Goal: Task Accomplishment & Management: Complete application form

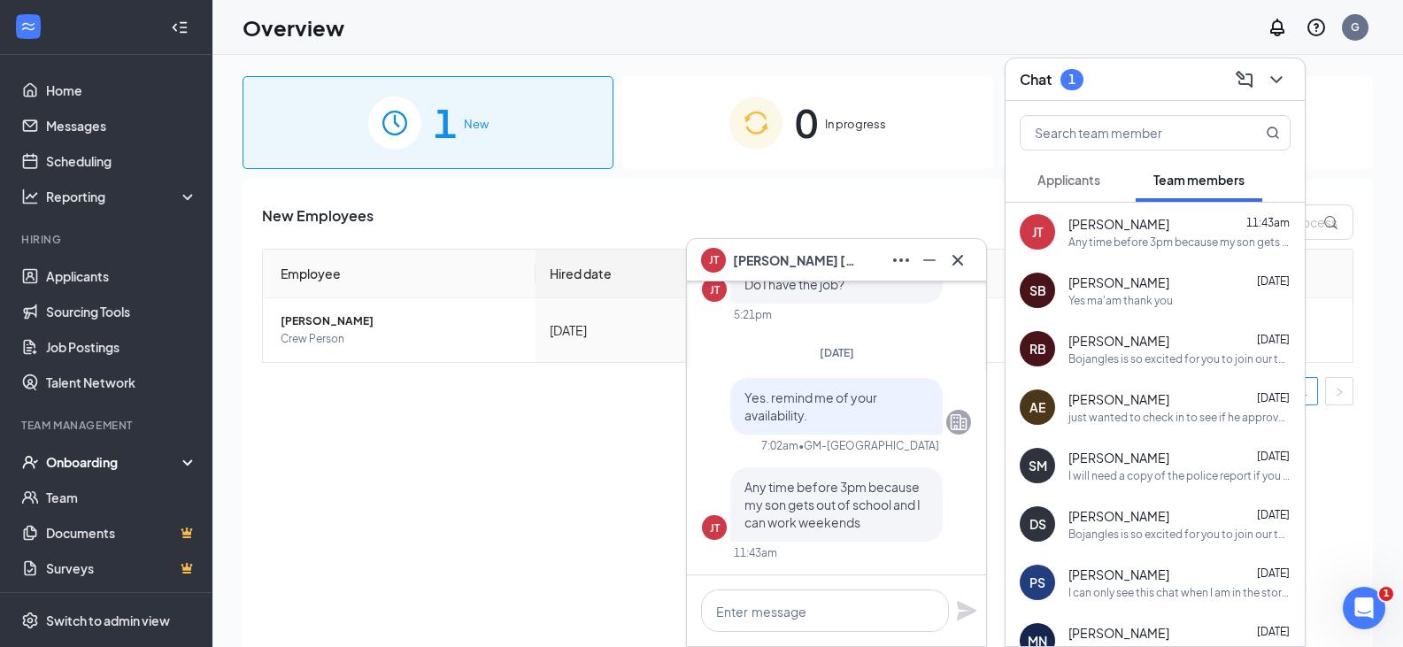
click at [562, 471] on div "New Employees Employee Hired date Location Actions [PERSON_NAME] Crew Person [D…" at bounding box center [808, 436] width 1131 height 512
click at [961, 258] on icon "Cross" at bounding box center [958, 259] width 11 height 11
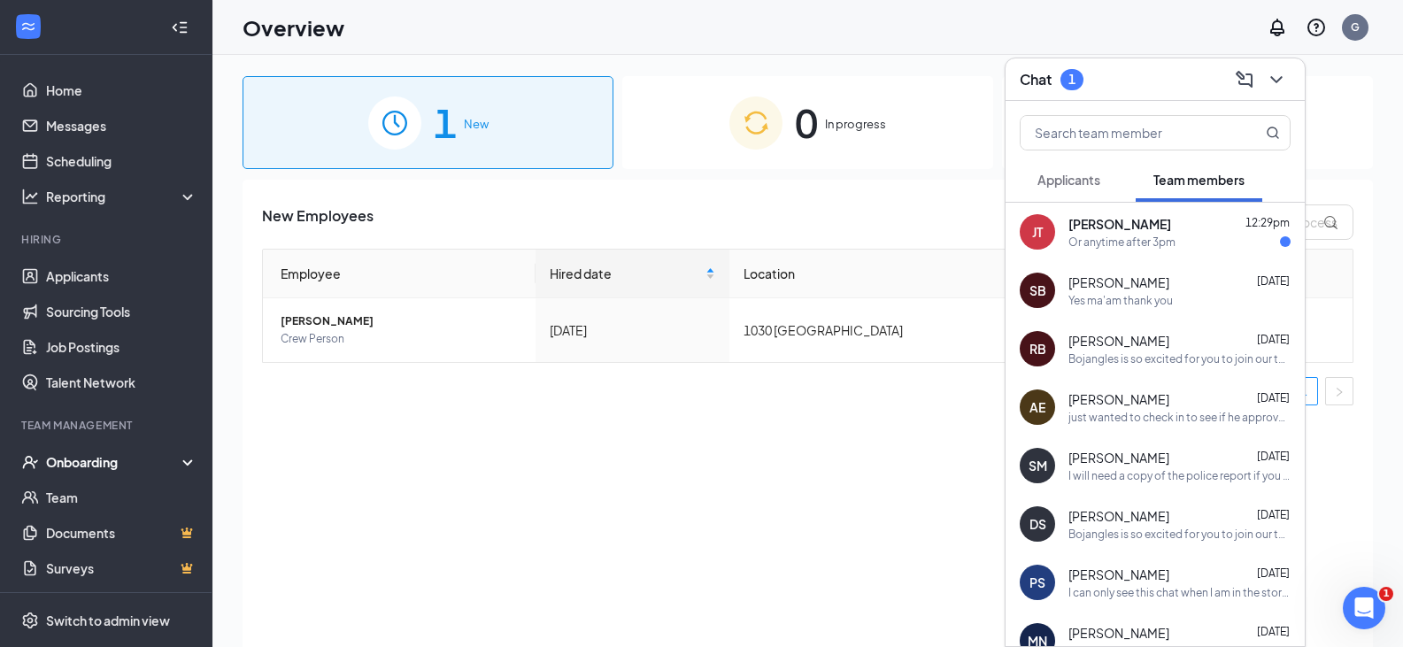
click at [1123, 228] on span "[PERSON_NAME]" at bounding box center [1120, 224] width 103 height 18
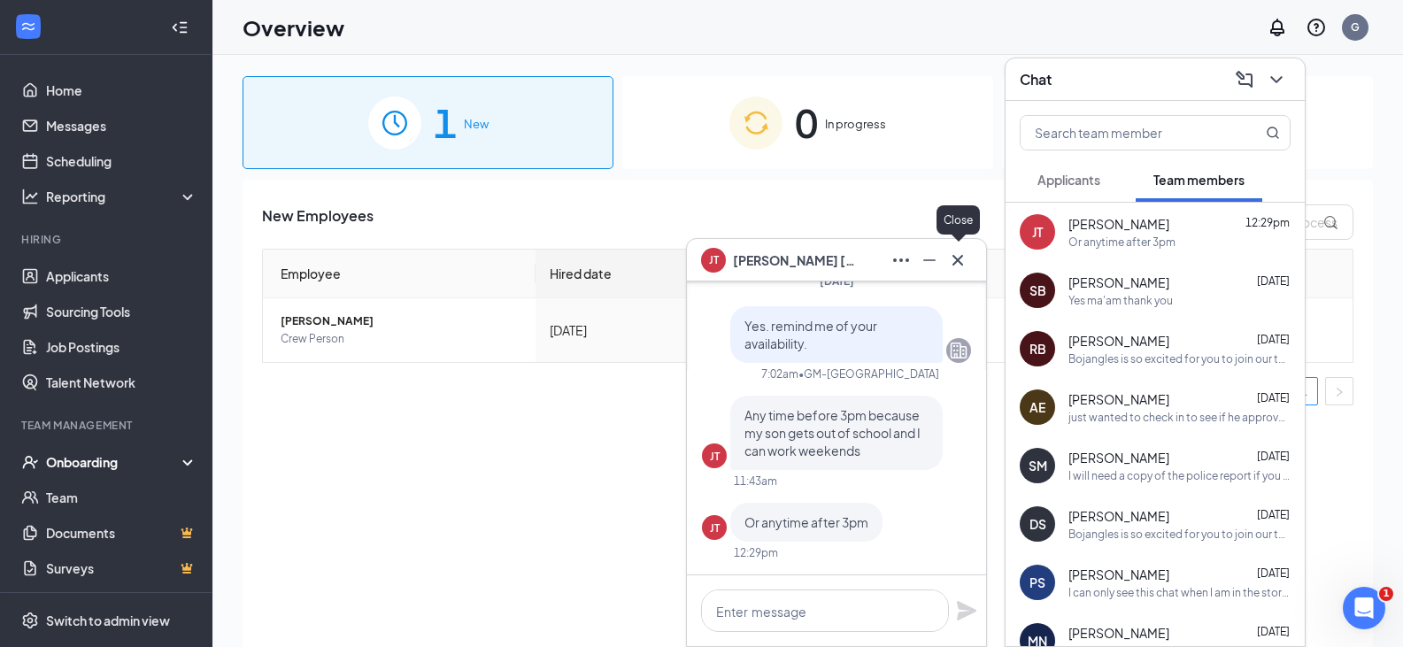
click at [959, 252] on icon "Cross" at bounding box center [957, 260] width 21 height 21
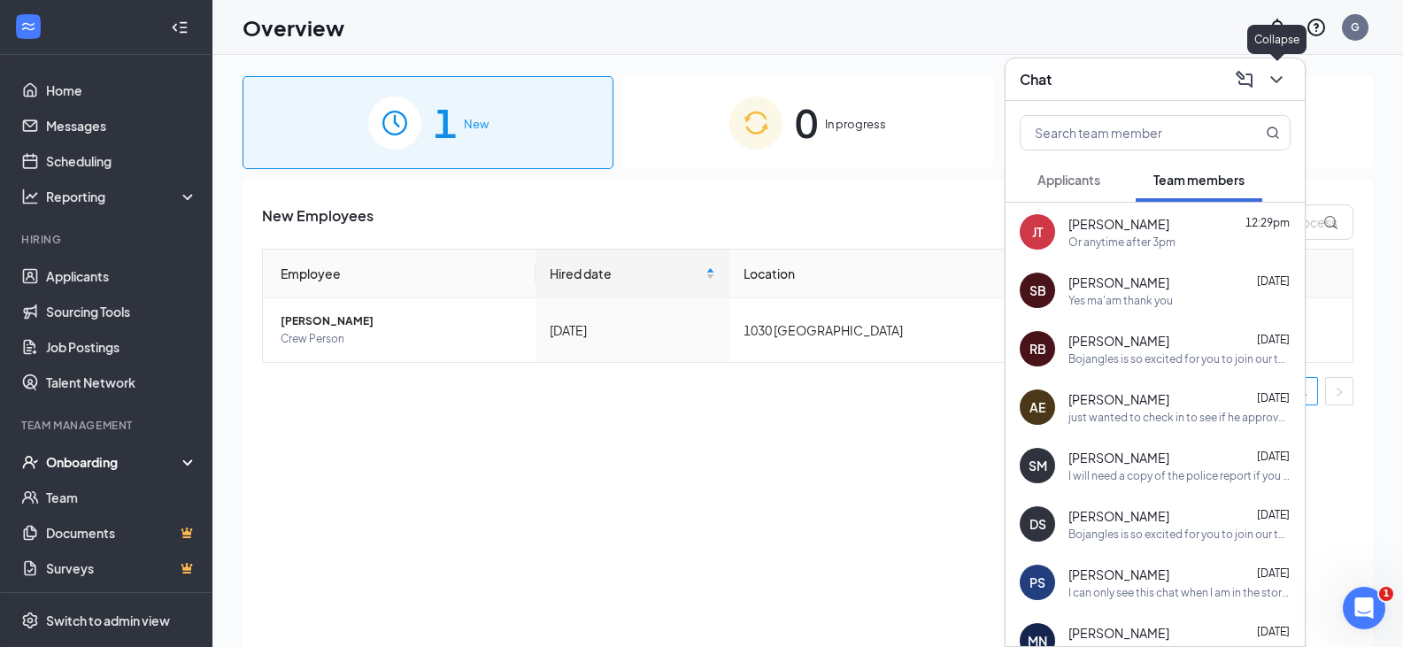
click at [1280, 83] on icon "ChevronDown" at bounding box center [1276, 79] width 21 height 21
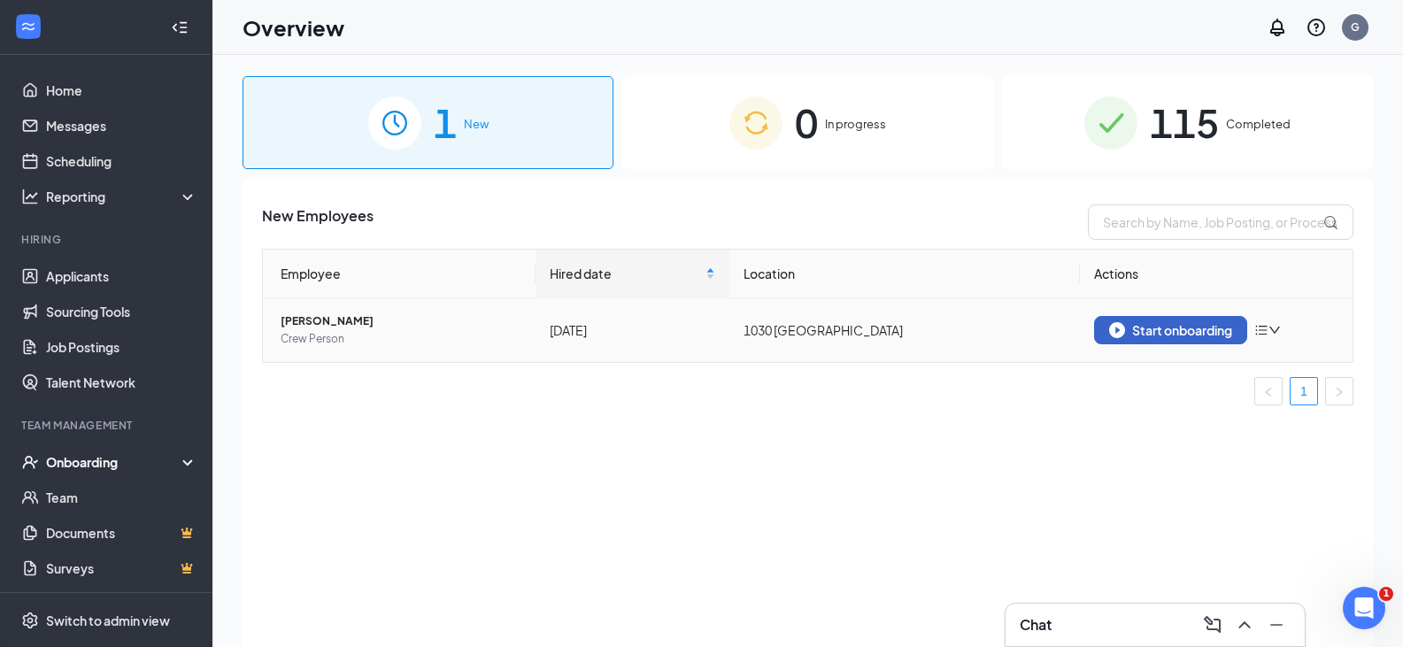
click at [1202, 333] on div "Start onboarding" at bounding box center [1170, 330] width 123 height 16
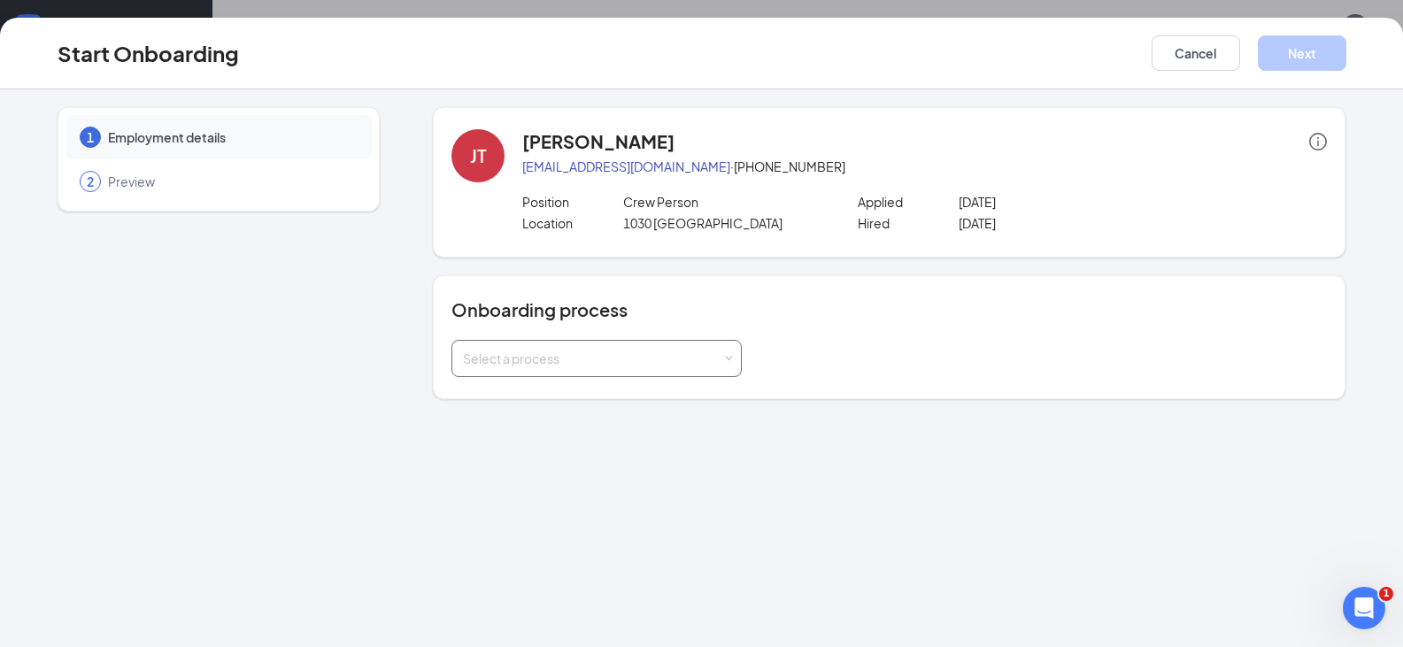
click at [599, 357] on div "Select a process" at bounding box center [592, 359] width 259 height 18
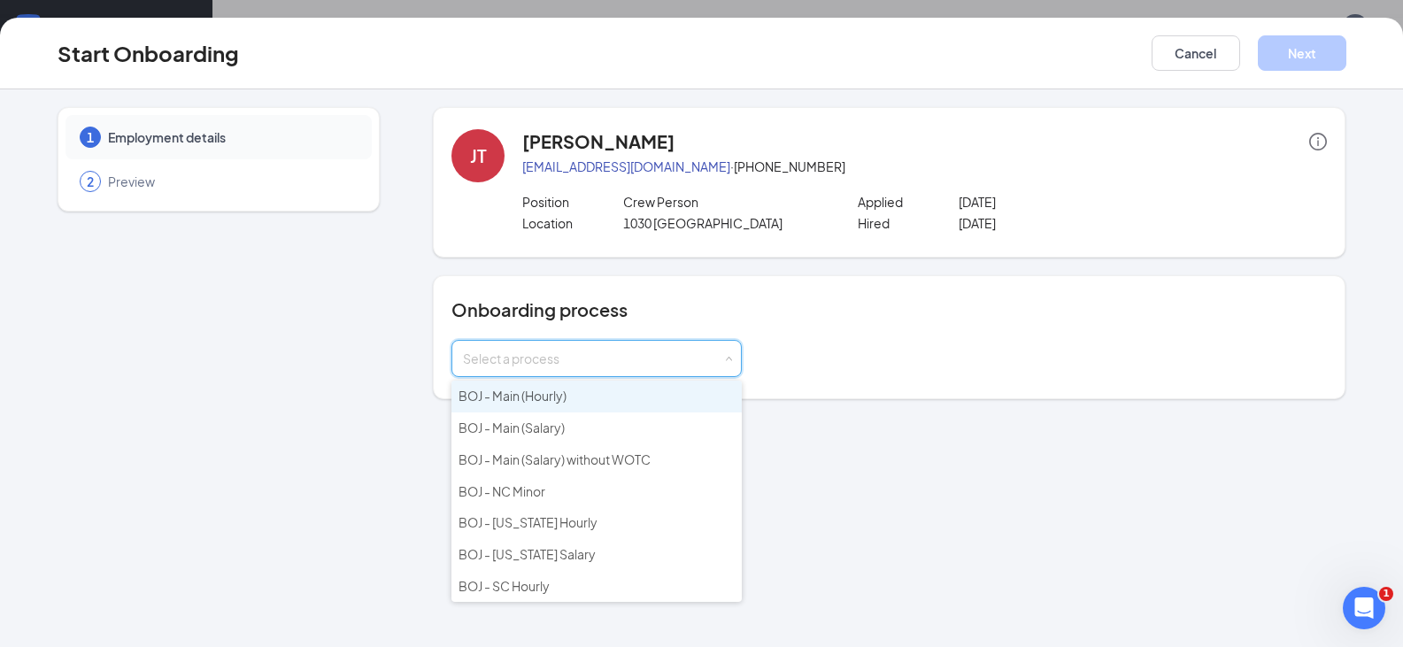
click at [580, 403] on li "BOJ - Main (Hourly)" at bounding box center [597, 397] width 290 height 32
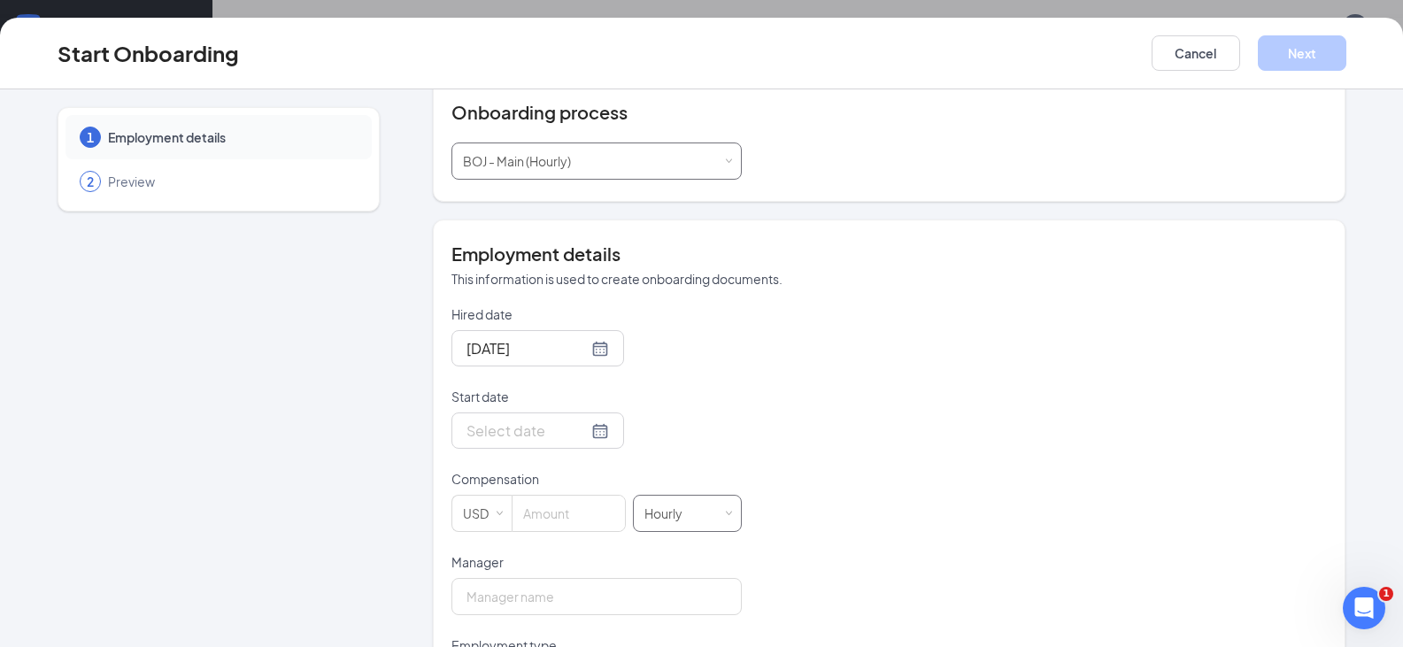
scroll to position [443, 0]
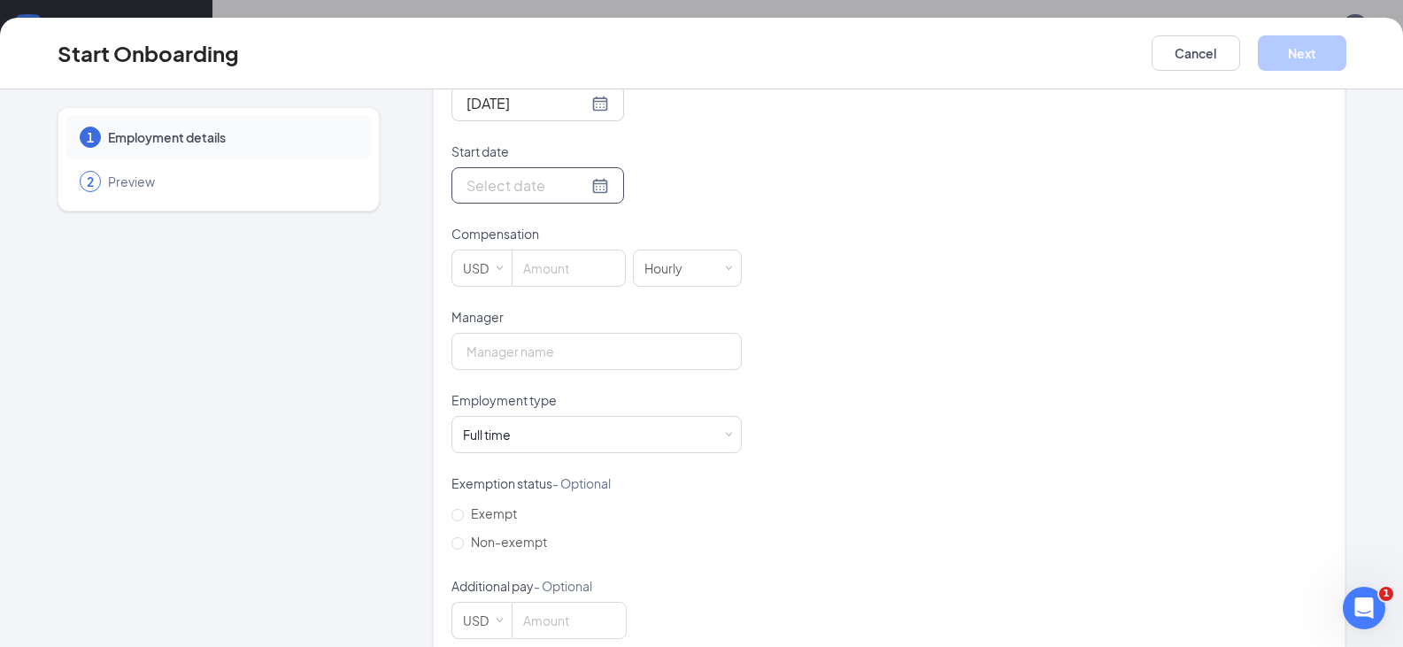
click at [580, 189] on div at bounding box center [538, 185] width 143 height 22
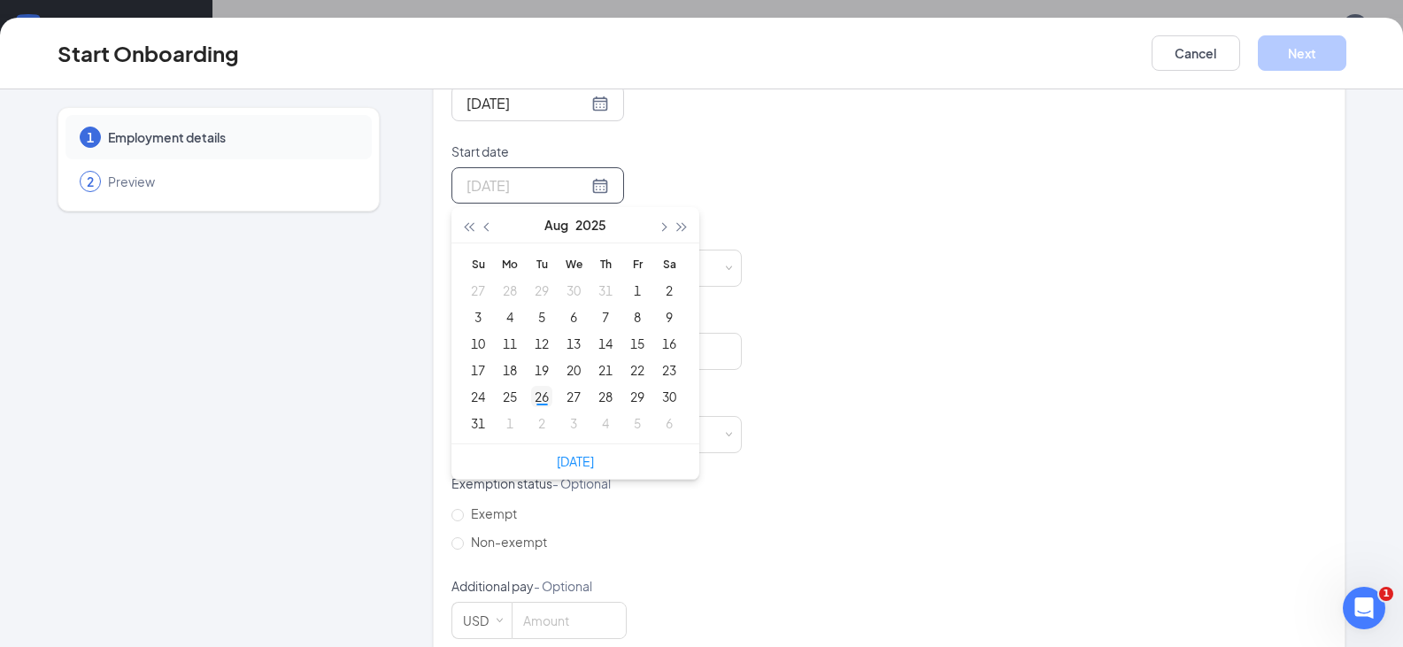
type input "[DATE]"
click at [535, 398] on div "26" at bounding box center [541, 396] width 21 height 21
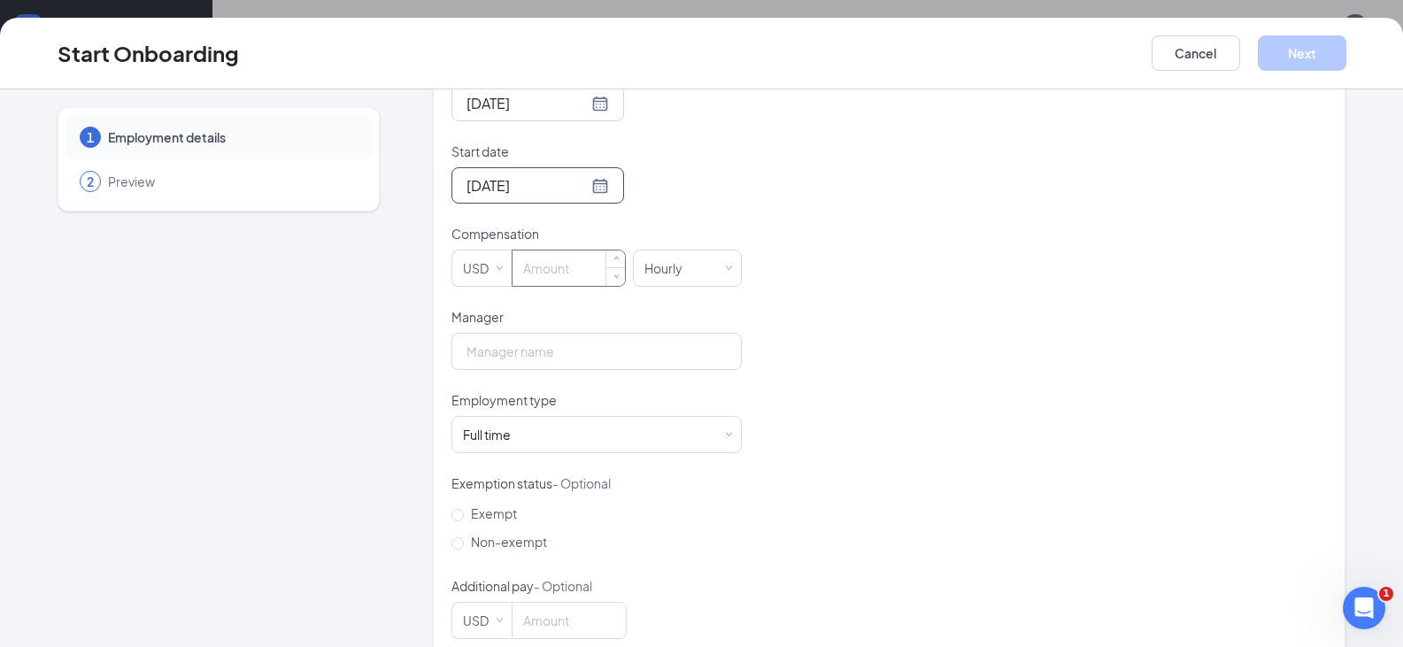
click at [548, 274] on input at bounding box center [569, 268] width 112 height 35
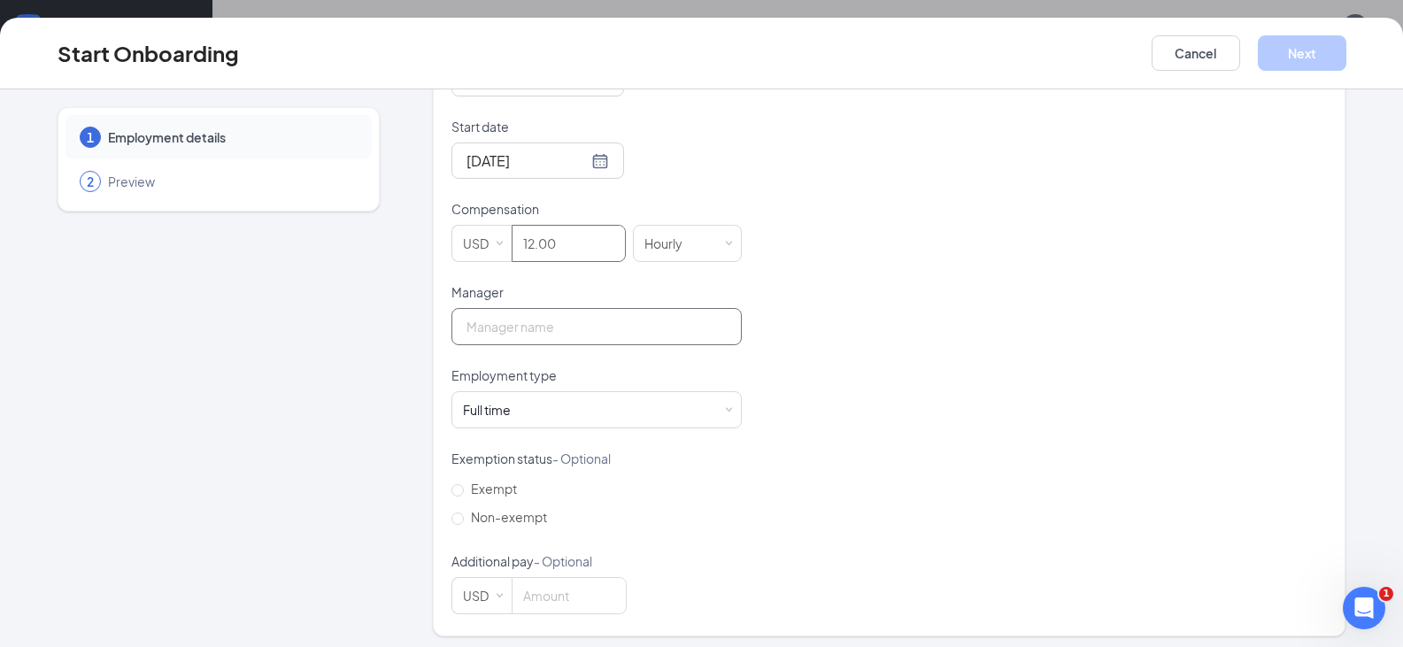
scroll to position [475, 0]
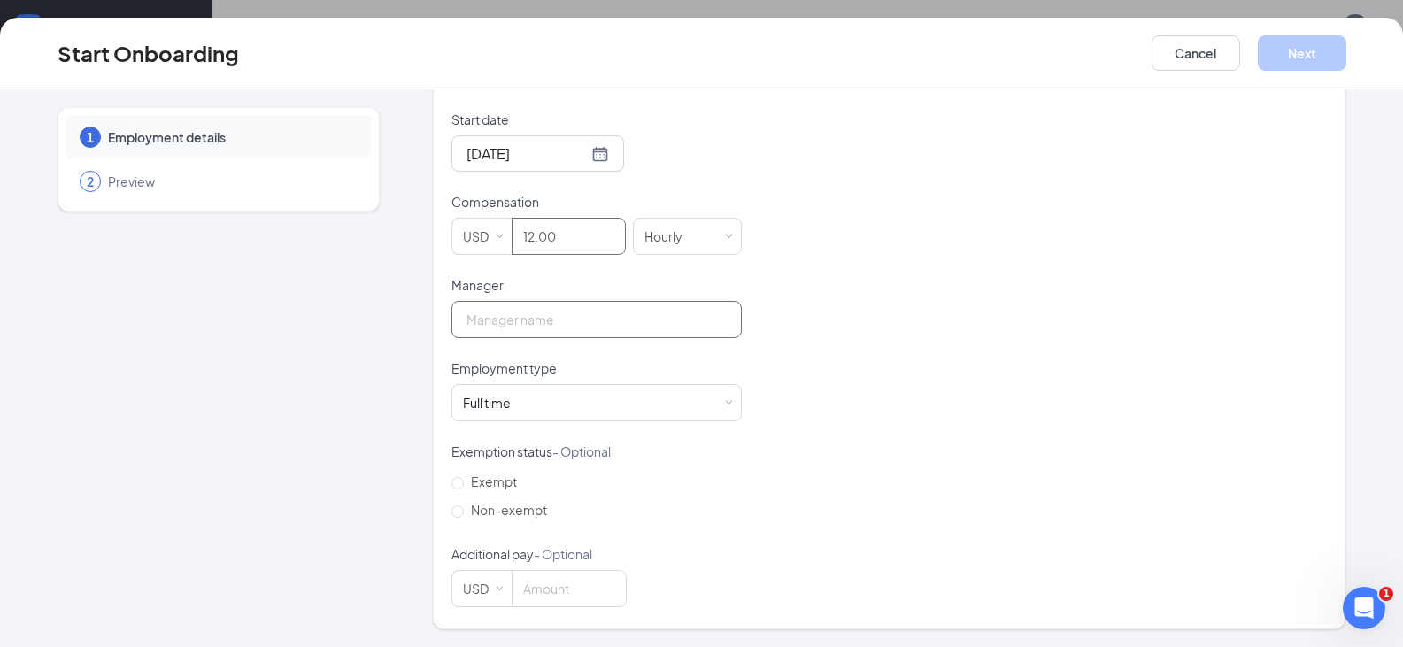
type input "12"
click at [562, 313] on input "Manager" at bounding box center [597, 319] width 290 height 37
type input "[PERSON_NAME]"
click at [569, 402] on div "Full time Works 30+ hours per week and is reasonably expected to work" at bounding box center [596, 402] width 267 height 35
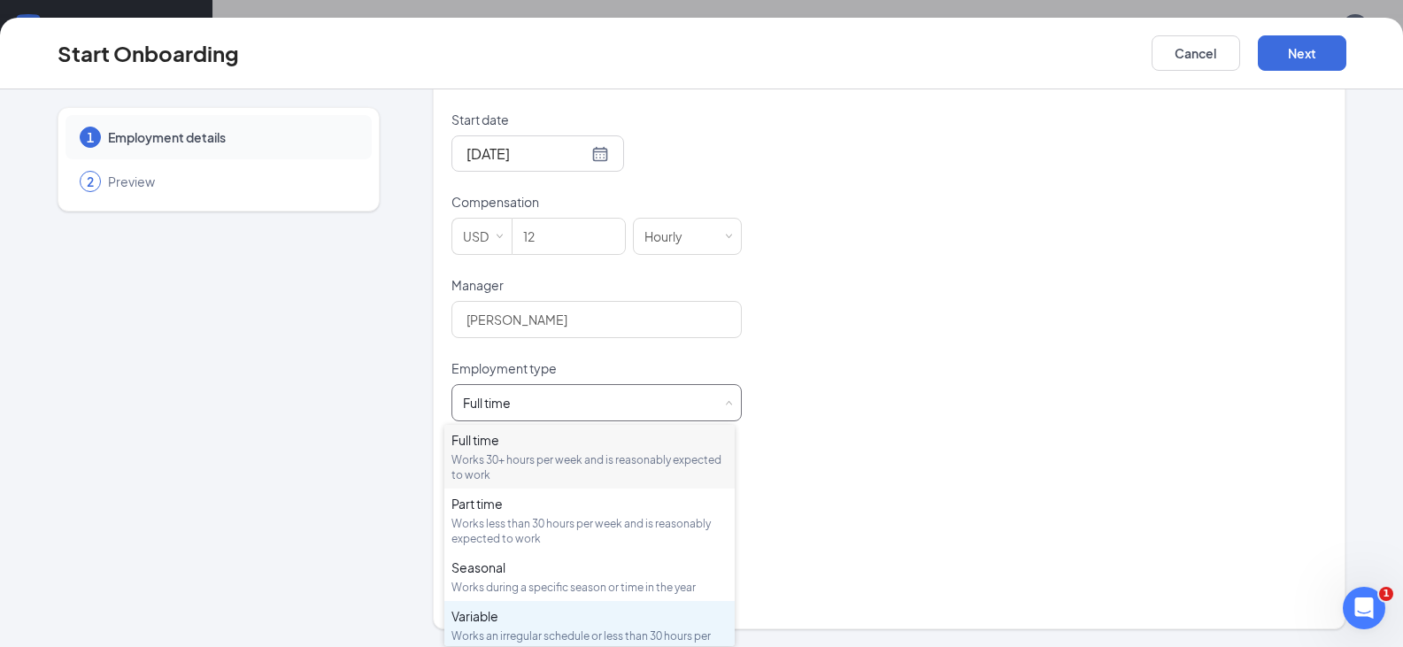
click at [572, 622] on div "Variable" at bounding box center [590, 616] width 276 height 18
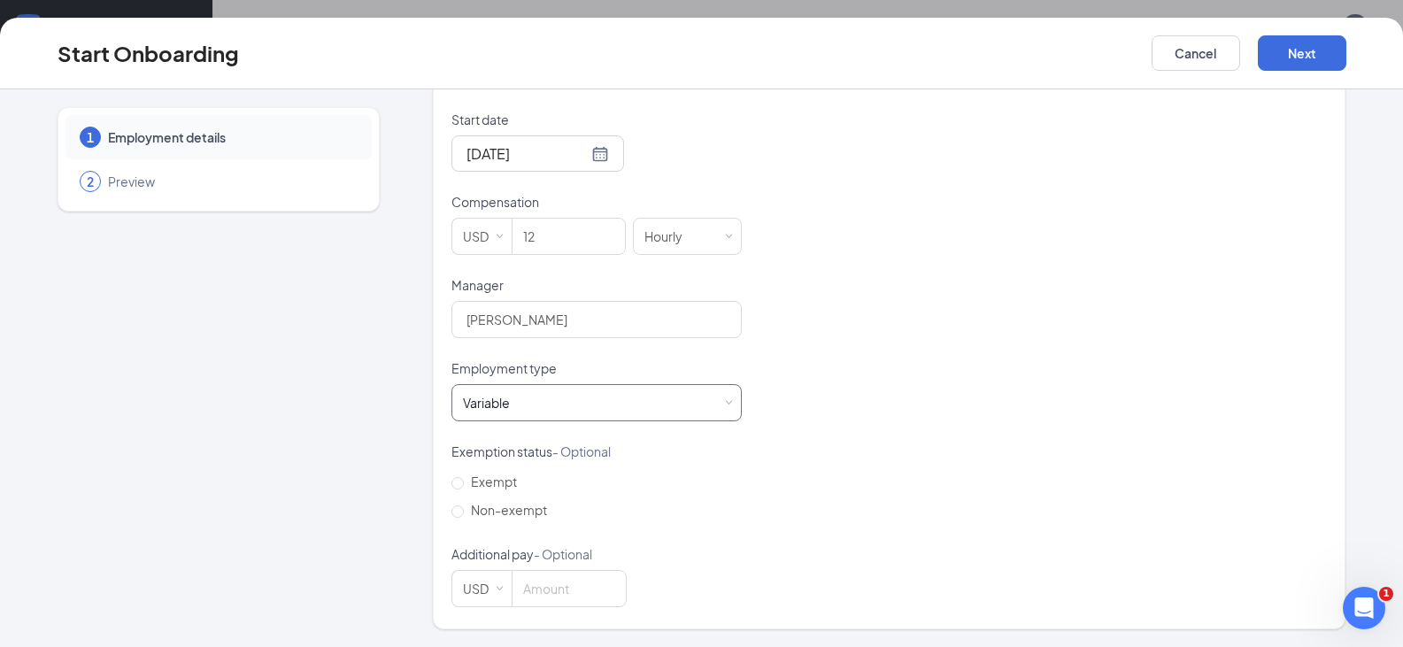
scroll to position [80, 0]
click at [531, 517] on span "Non-exempt" at bounding box center [509, 510] width 90 height 16
click at [464, 517] on input "Non-exempt" at bounding box center [458, 512] width 12 height 12
radio input "true"
click at [1320, 46] on button "Next" at bounding box center [1302, 52] width 89 height 35
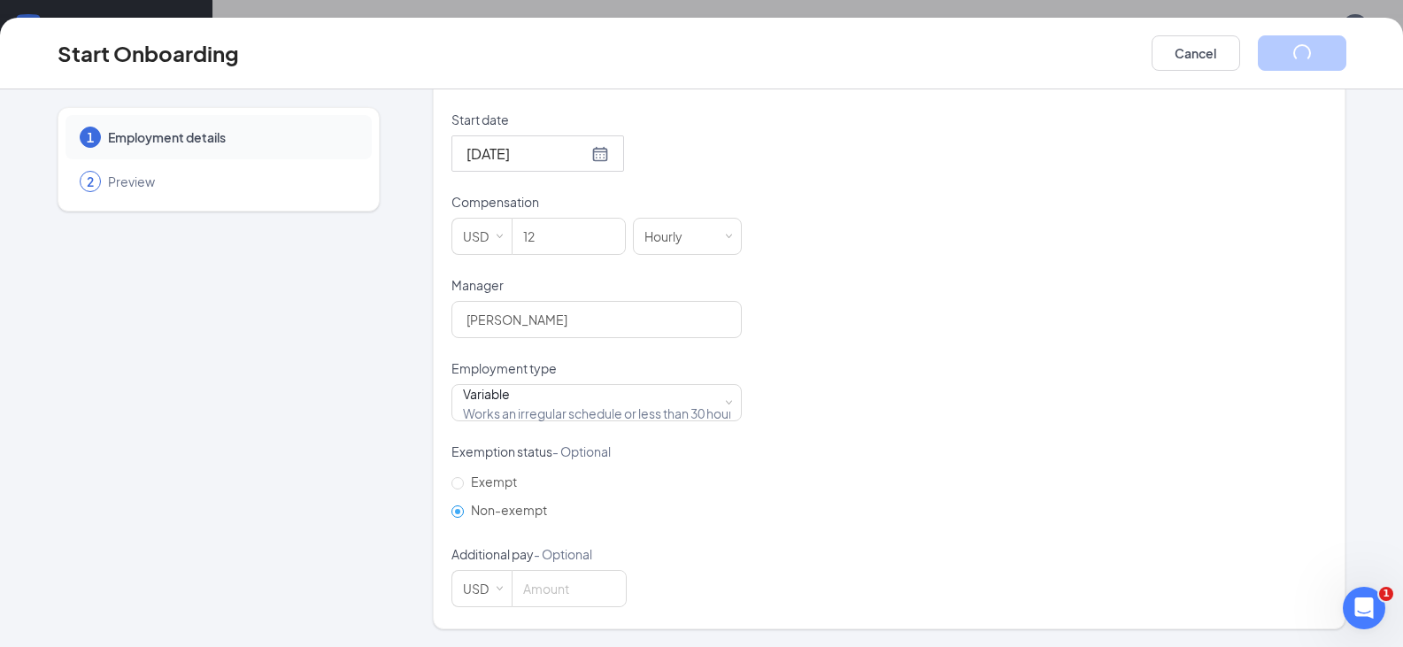
scroll to position [0, 0]
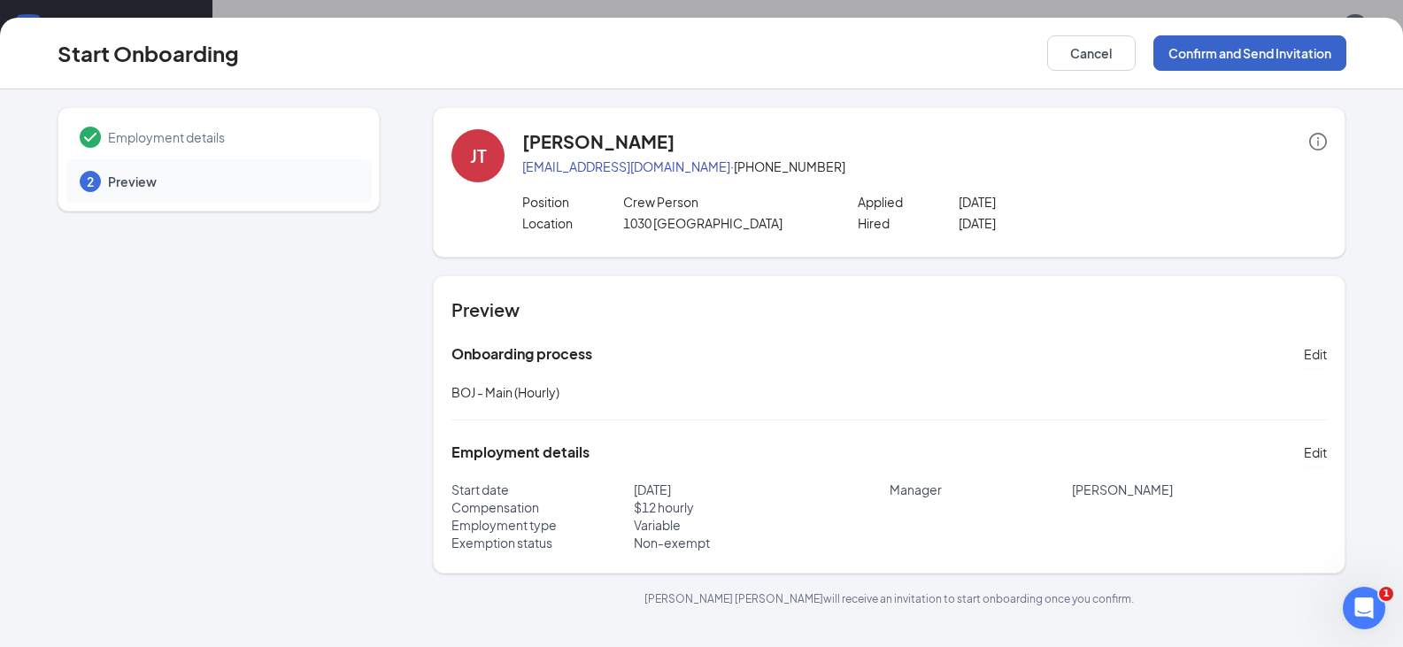
click at [1212, 56] on button "Confirm and Send Invitation" at bounding box center [1250, 52] width 193 height 35
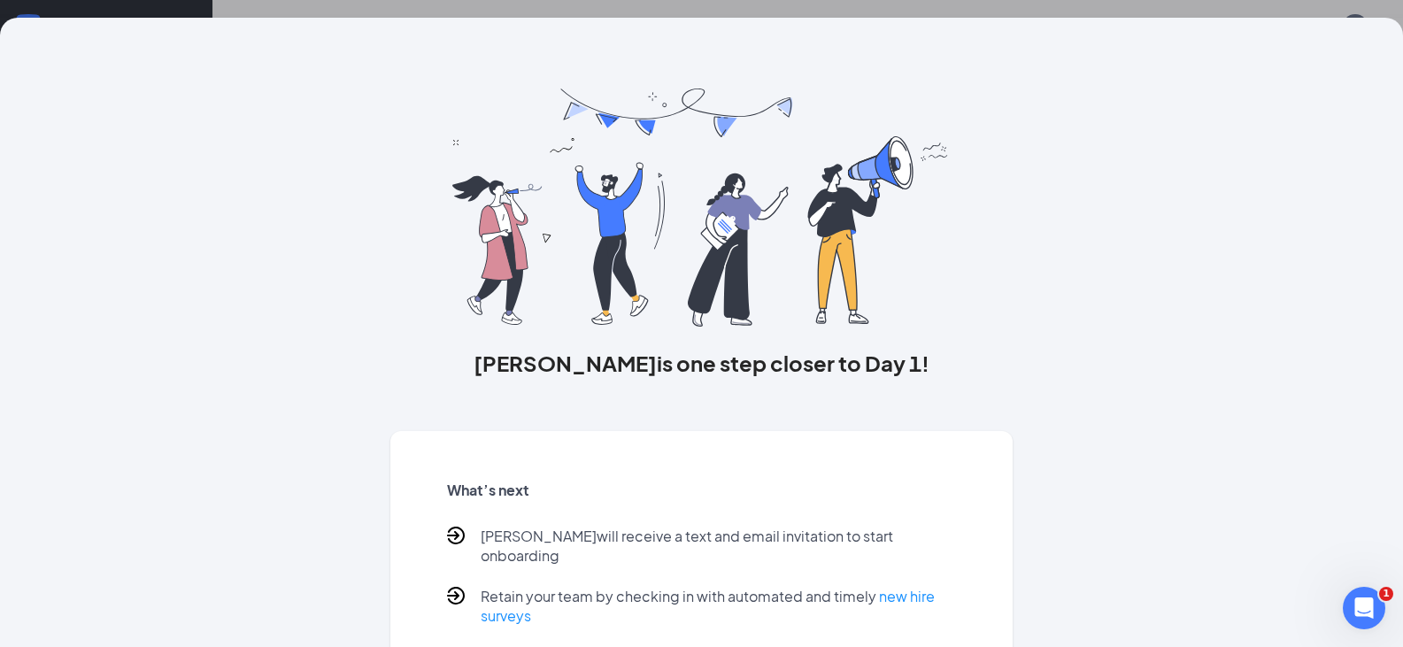
scroll to position [79, 0]
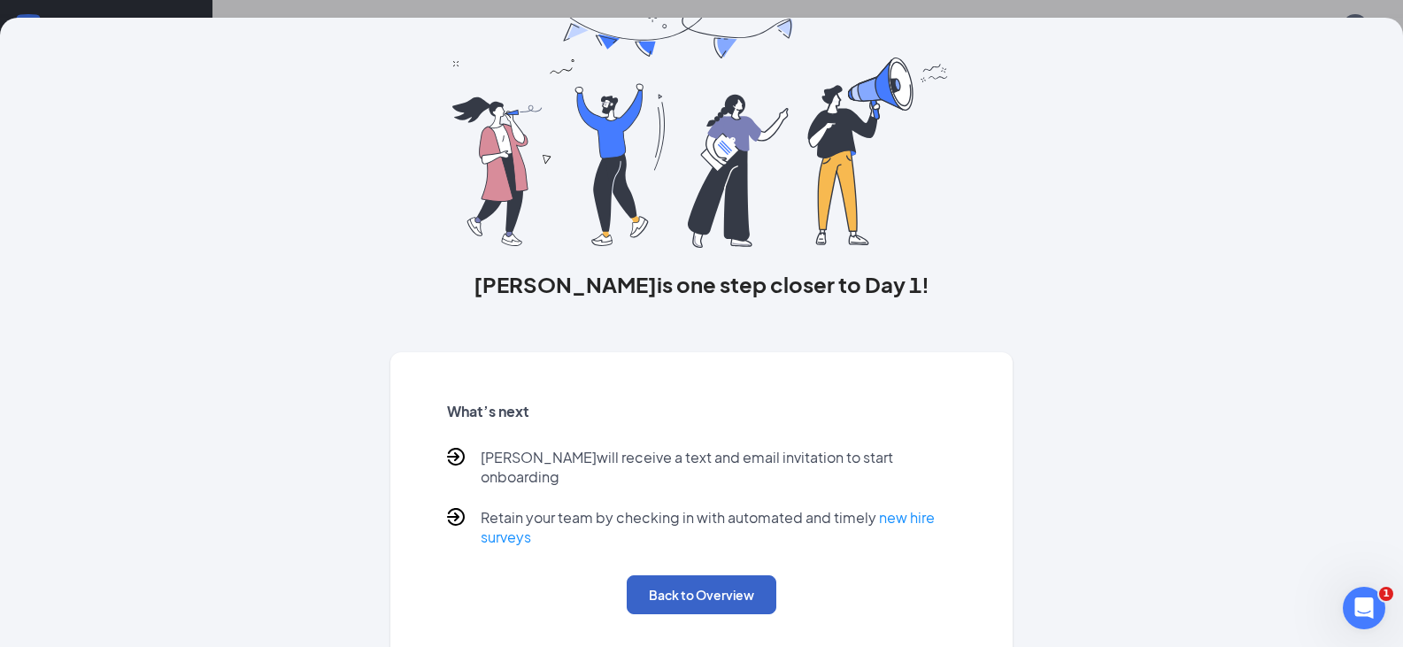
click at [696, 587] on button "Back to Overview" at bounding box center [702, 594] width 150 height 39
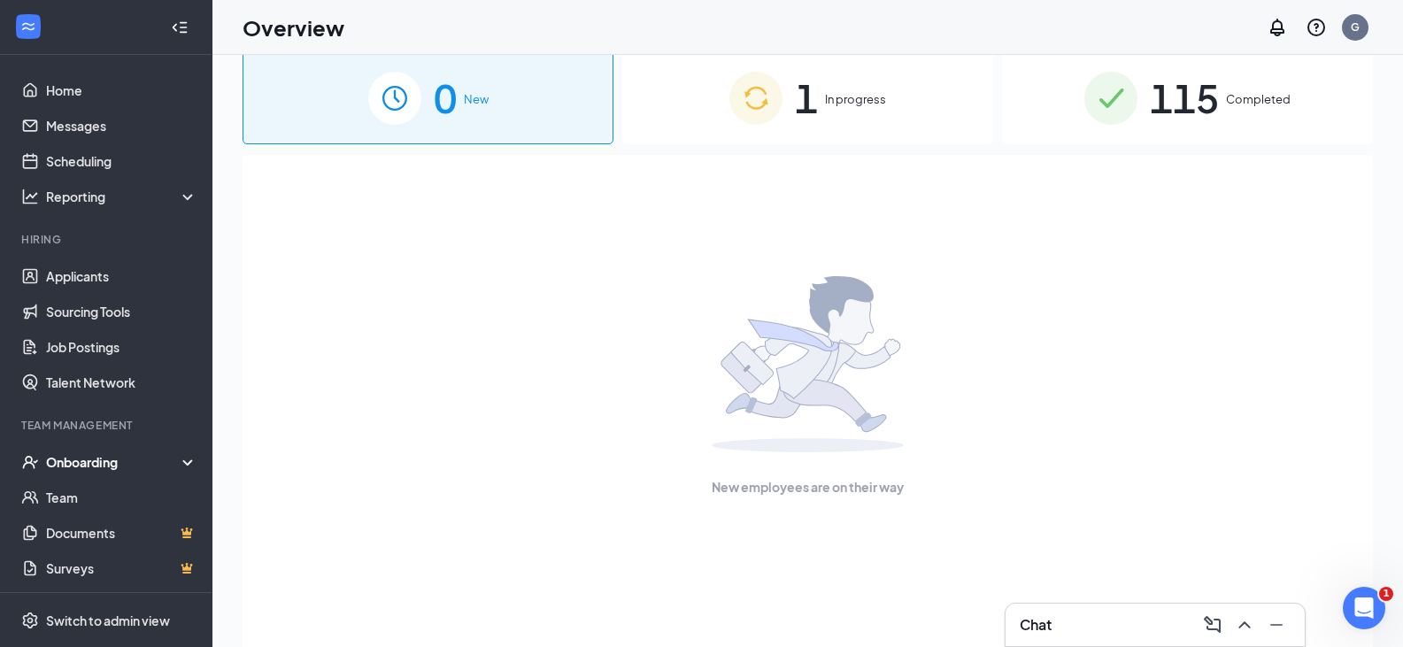
scroll to position [0, 0]
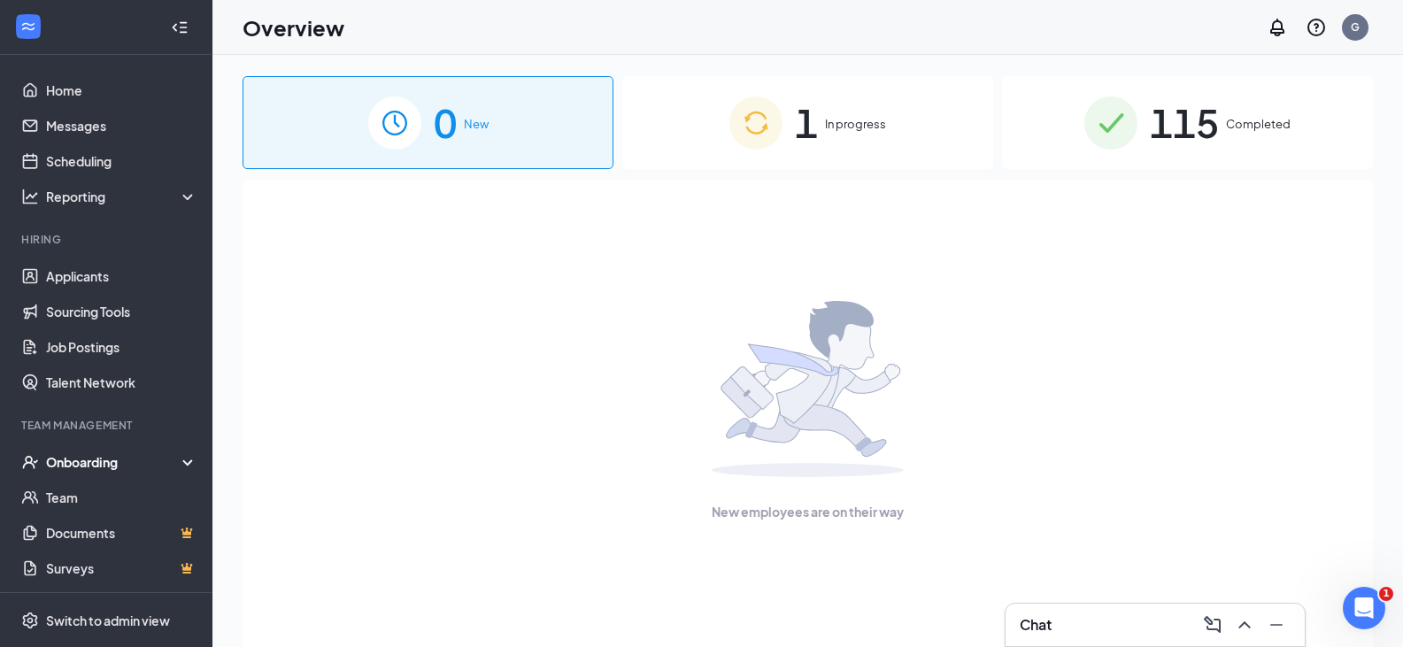
click at [838, 140] on div "1 In progress" at bounding box center [807, 122] width 371 height 93
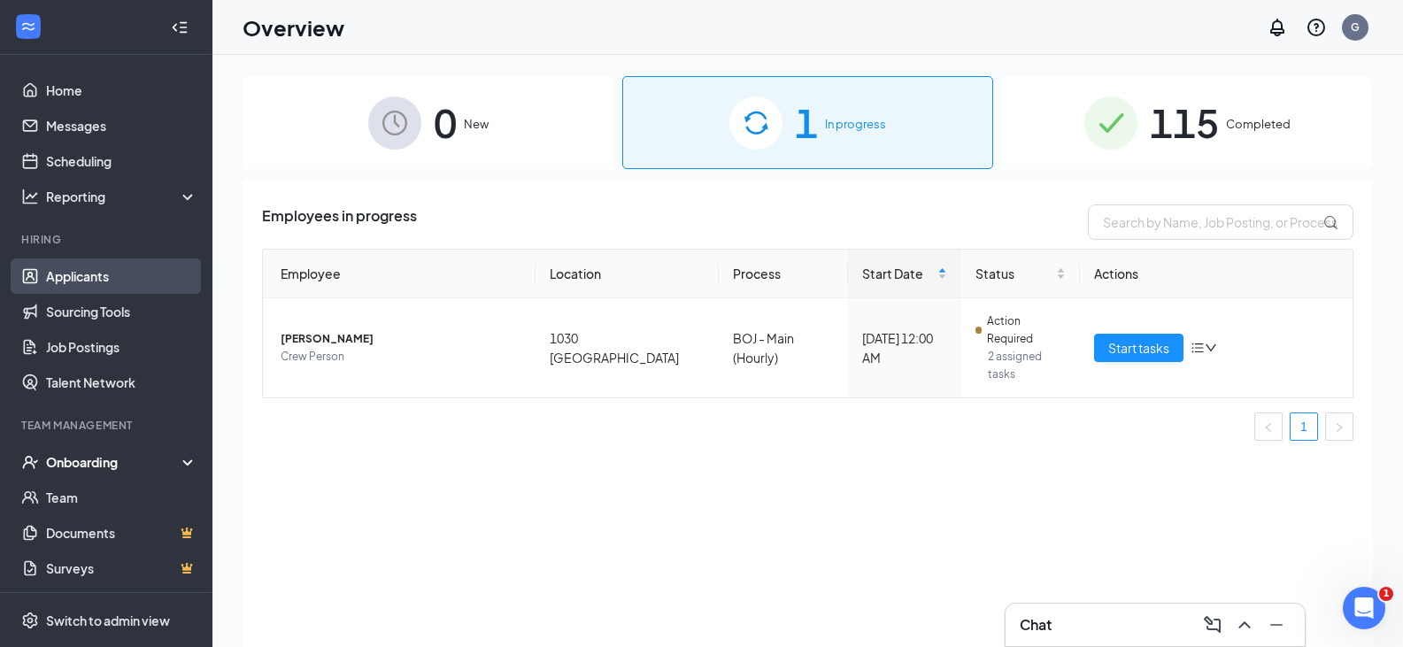
click at [112, 277] on link "Applicants" at bounding box center [121, 276] width 151 height 35
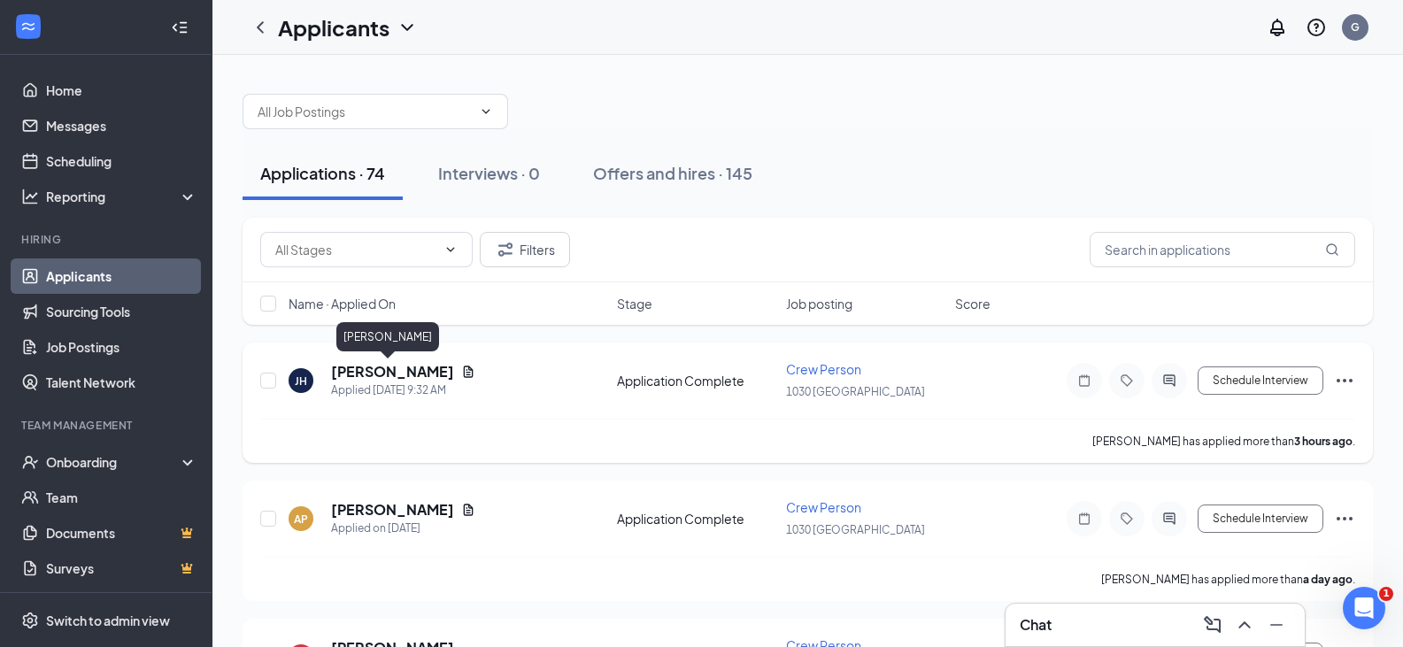
click at [404, 373] on h5 "[PERSON_NAME]" at bounding box center [392, 371] width 123 height 19
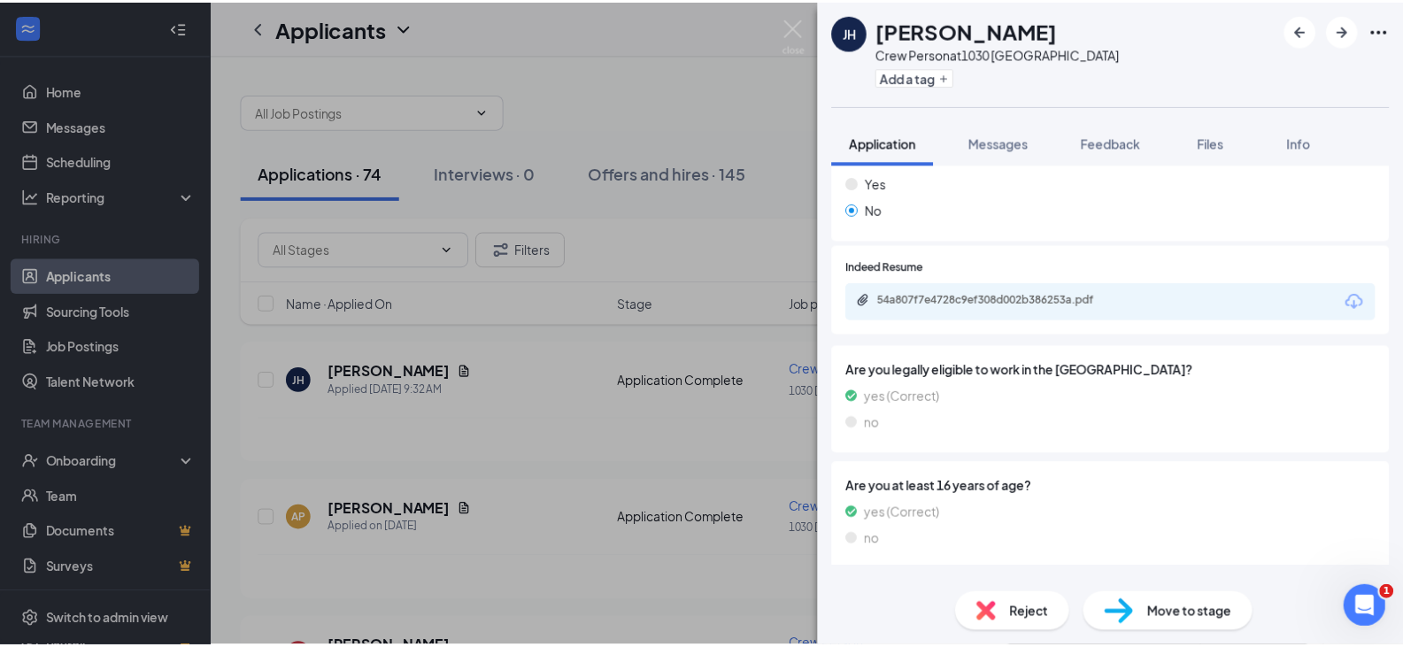
scroll to position [620, 0]
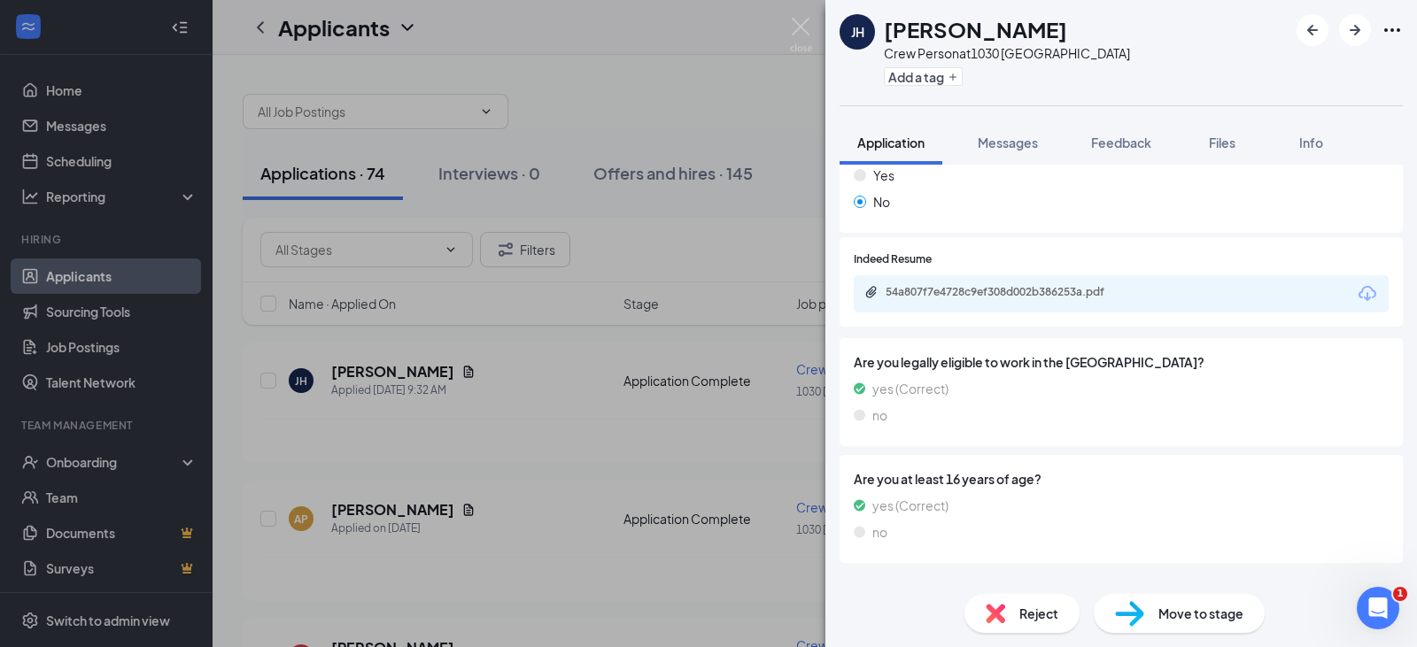
click at [969, 298] on div "54a807f7e4728c9ef308d002b386253a.pdf" at bounding box center [1009, 292] width 248 height 14
drag, startPoint x: 512, startPoint y: 212, endPoint x: 555, endPoint y: 316, distance: 113.1
click at [512, 212] on div "[PERSON_NAME] [PERSON_NAME] Crew Person at 1030 Newport Add a tag Application M…" at bounding box center [708, 323] width 1417 height 647
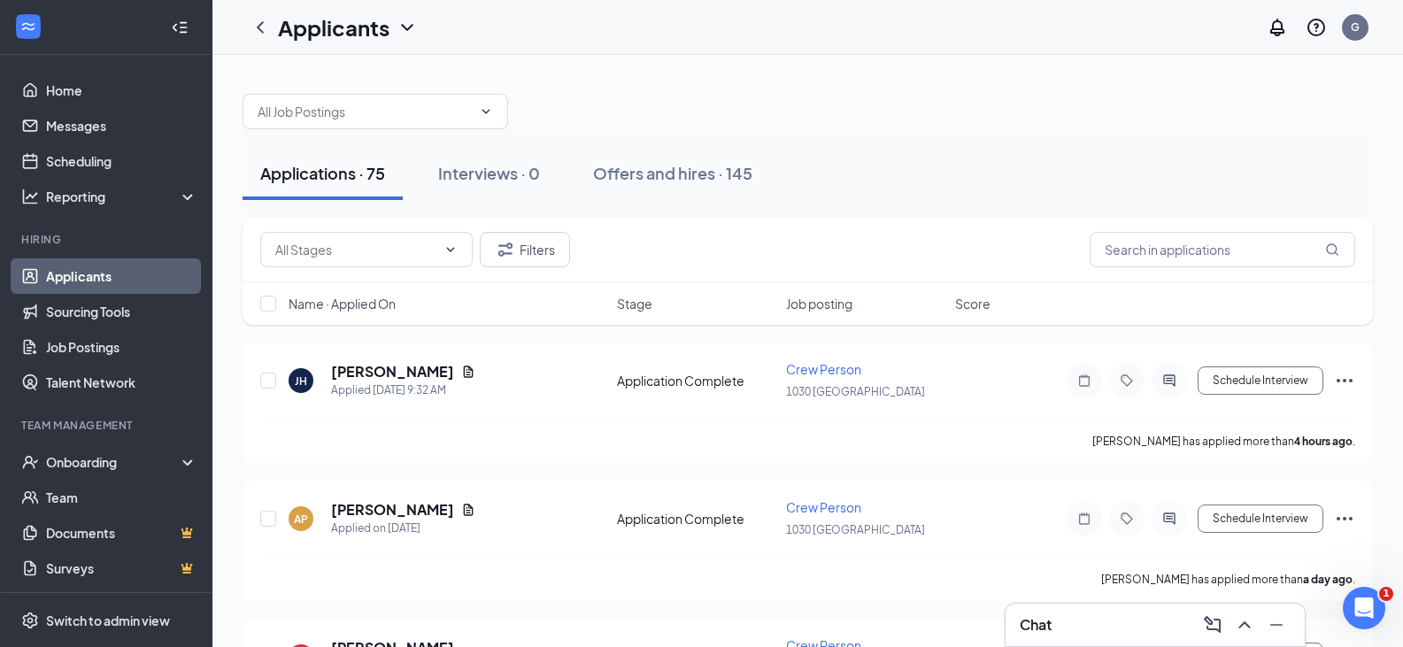
click at [107, 270] on link "Applicants" at bounding box center [121, 276] width 151 height 35
click at [92, 273] on link "Applicants" at bounding box center [121, 276] width 151 height 35
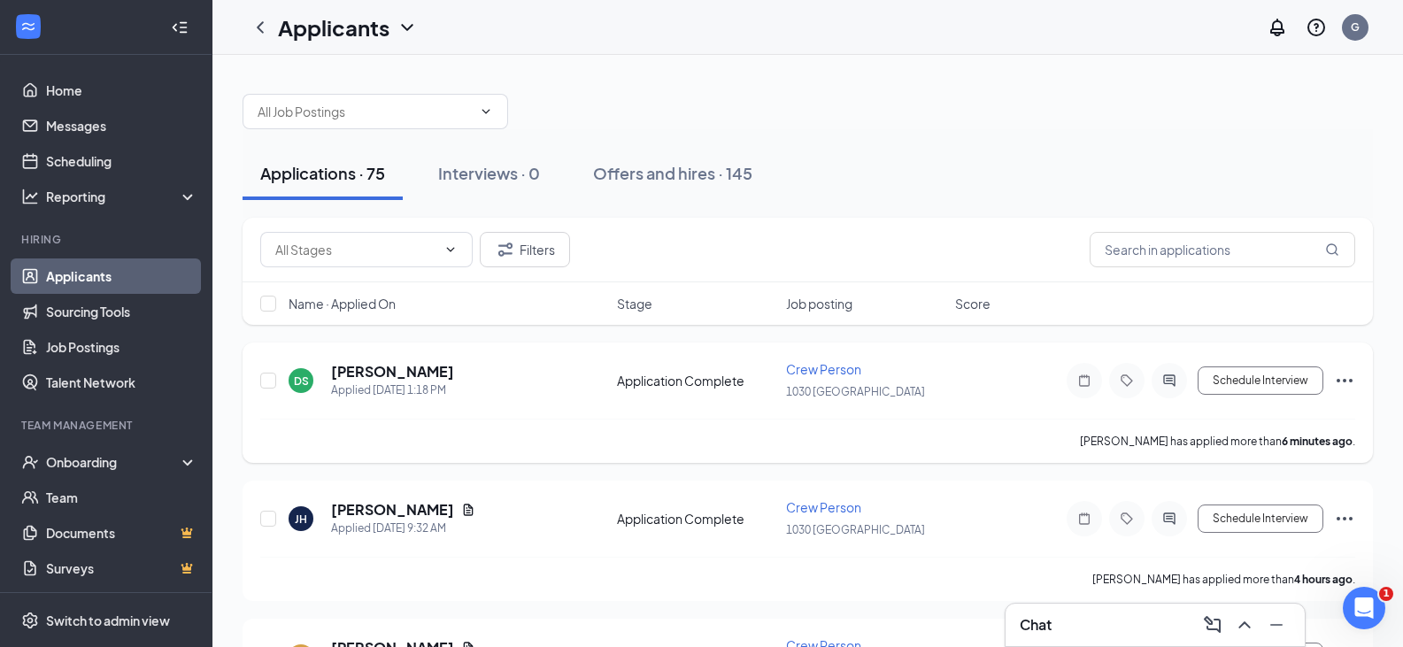
click at [1346, 377] on icon "Ellipses" at bounding box center [1344, 380] width 21 height 21
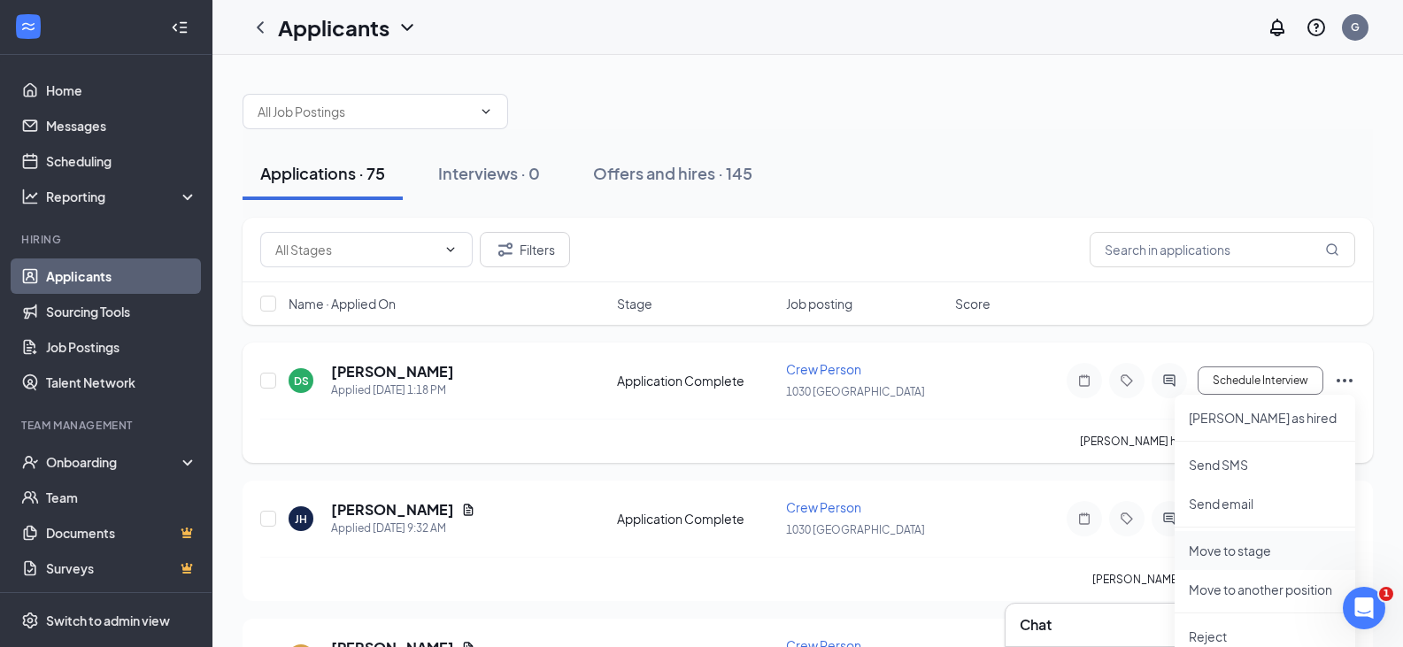
click at [1232, 552] on p "Move to stage" at bounding box center [1265, 551] width 152 height 18
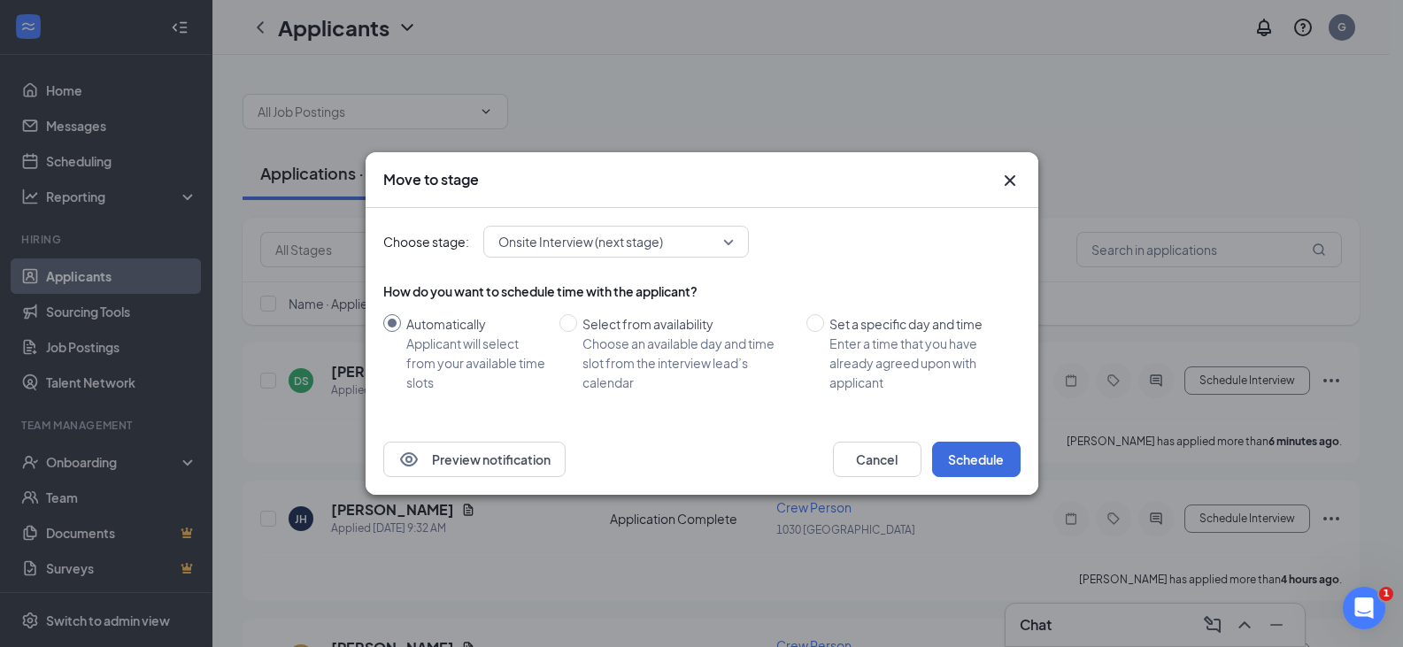
click at [591, 250] on span "Onsite Interview (next stage)" at bounding box center [580, 241] width 165 height 27
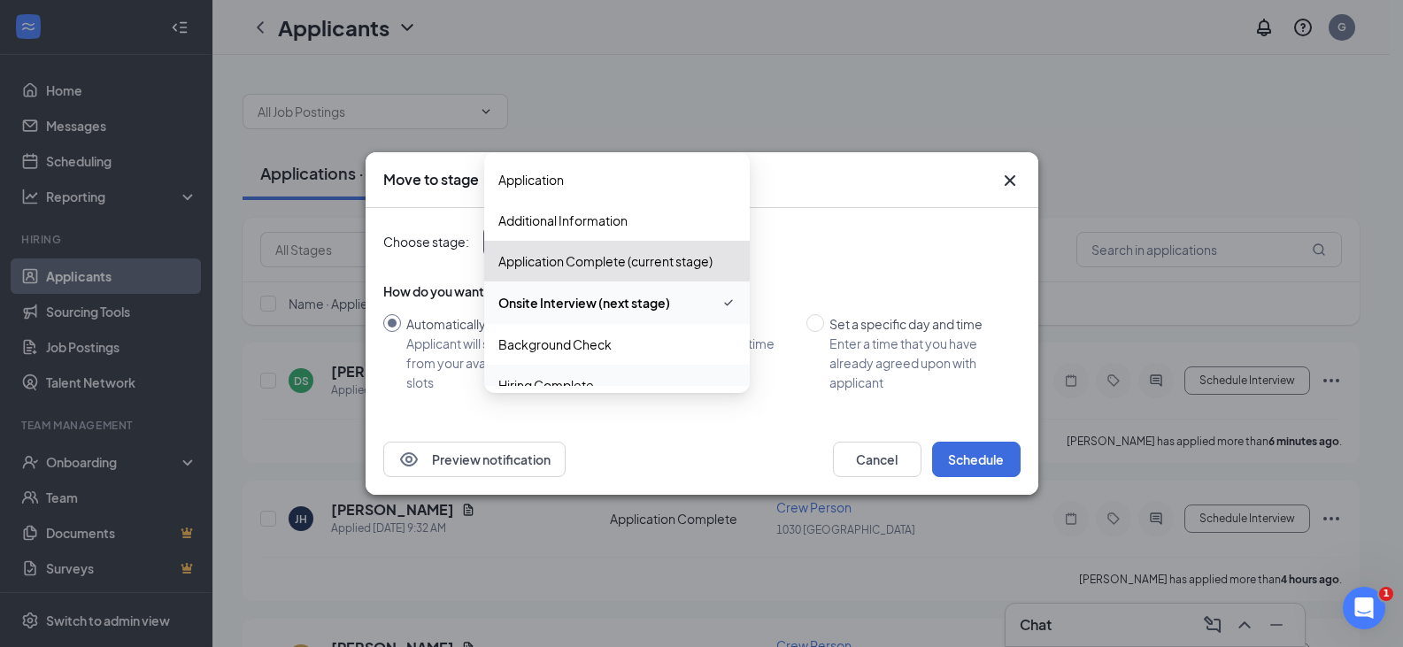
click at [575, 376] on span "Hiring Complete" at bounding box center [546, 384] width 96 height 19
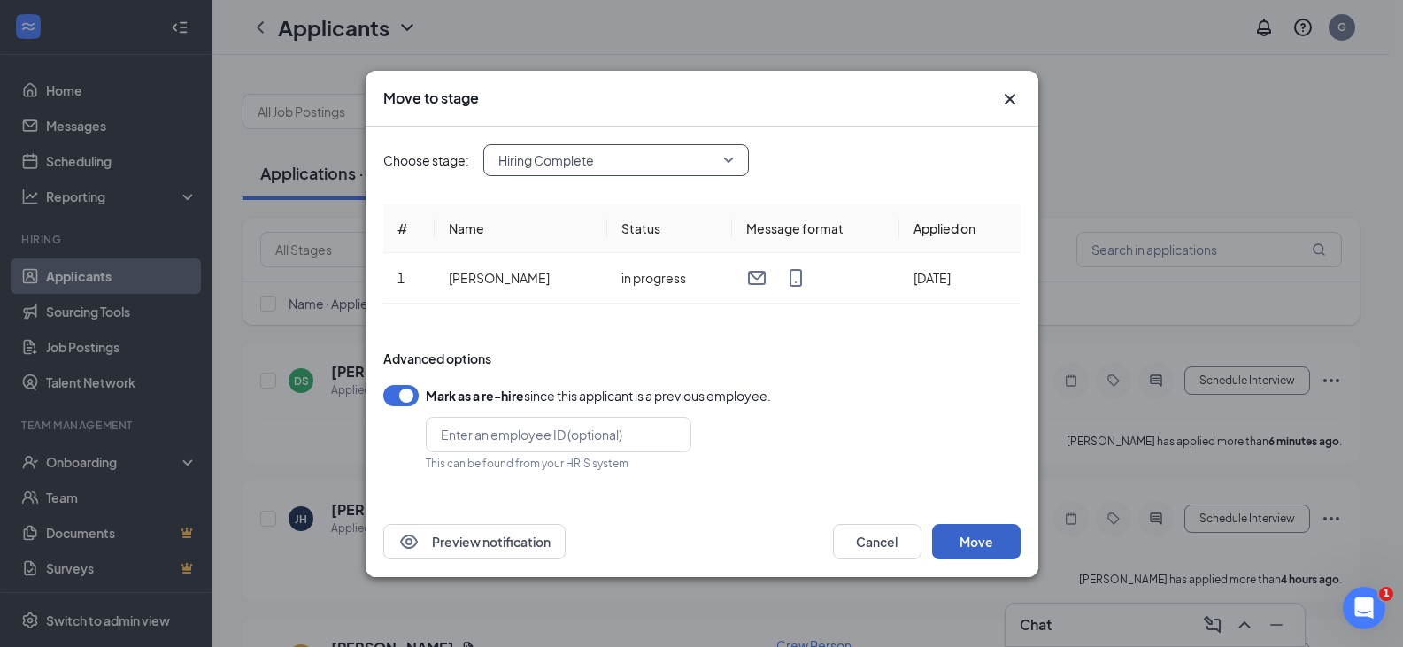
click at [997, 542] on button "Move" at bounding box center [976, 541] width 89 height 35
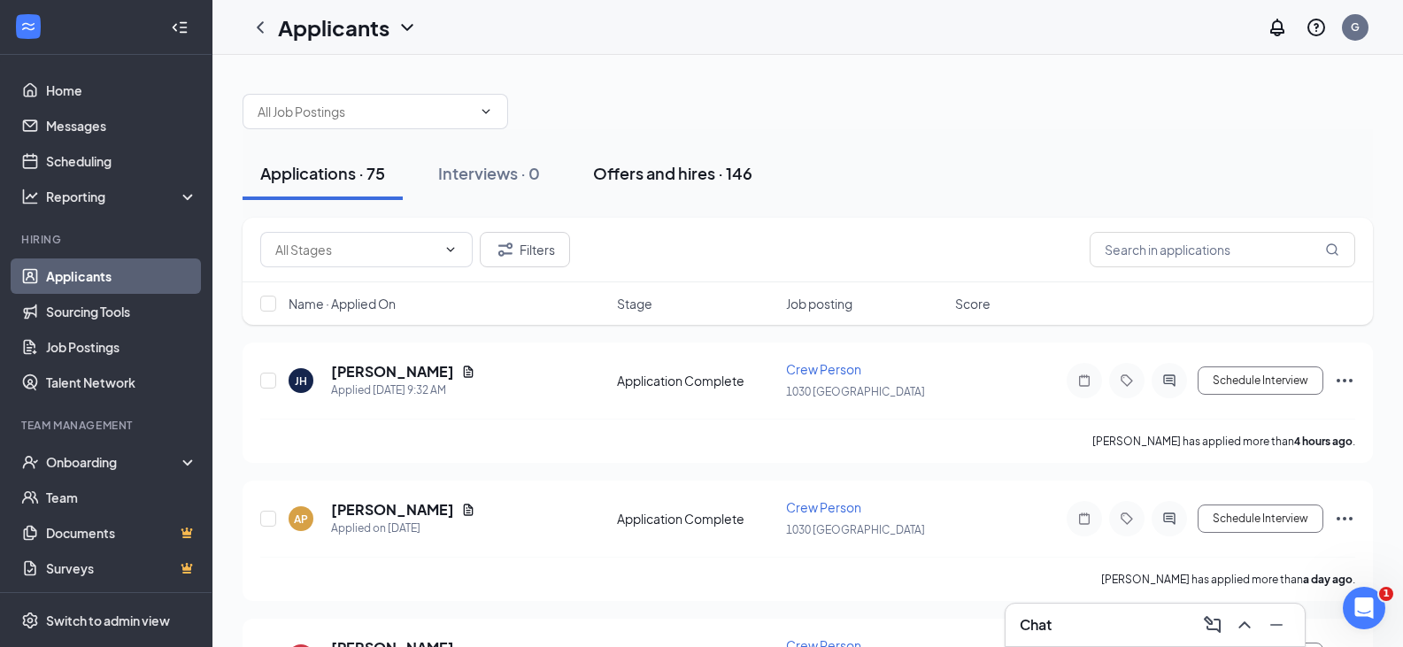
click at [657, 173] on div "Offers and hires · 146" at bounding box center [672, 173] width 159 height 22
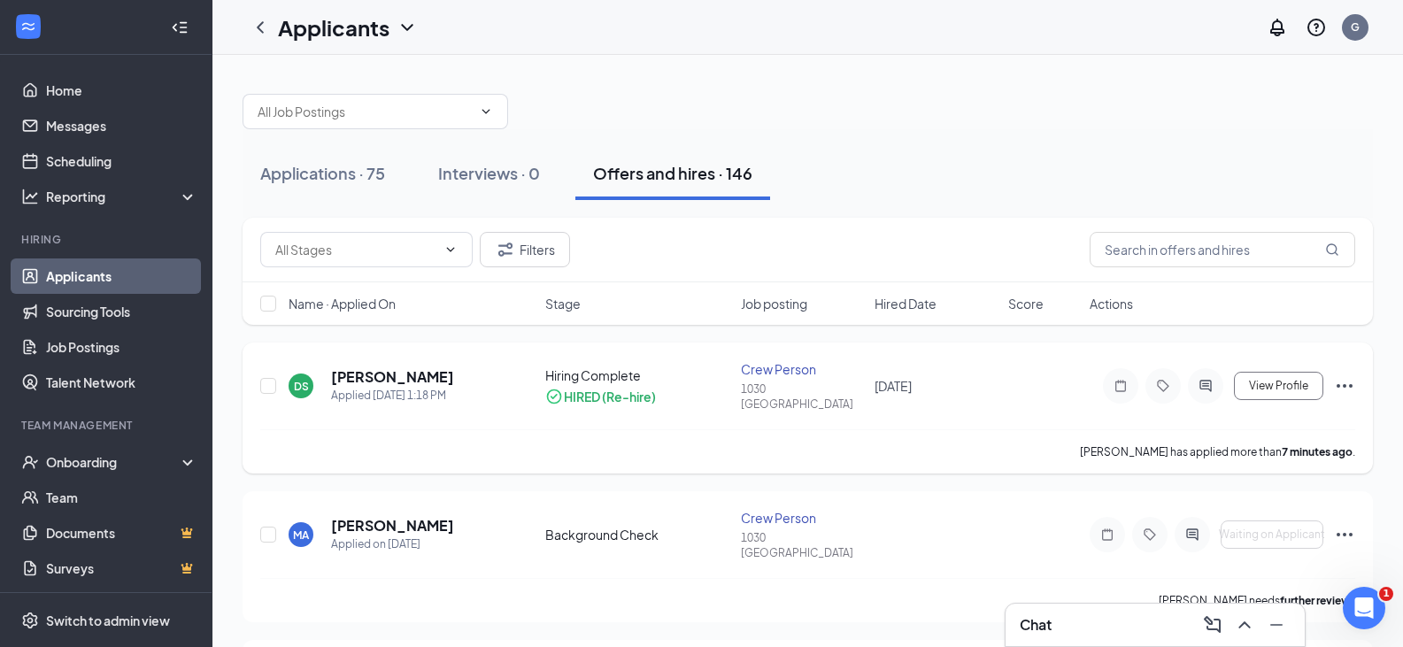
click at [1345, 377] on icon "Ellipses" at bounding box center [1344, 385] width 21 height 21
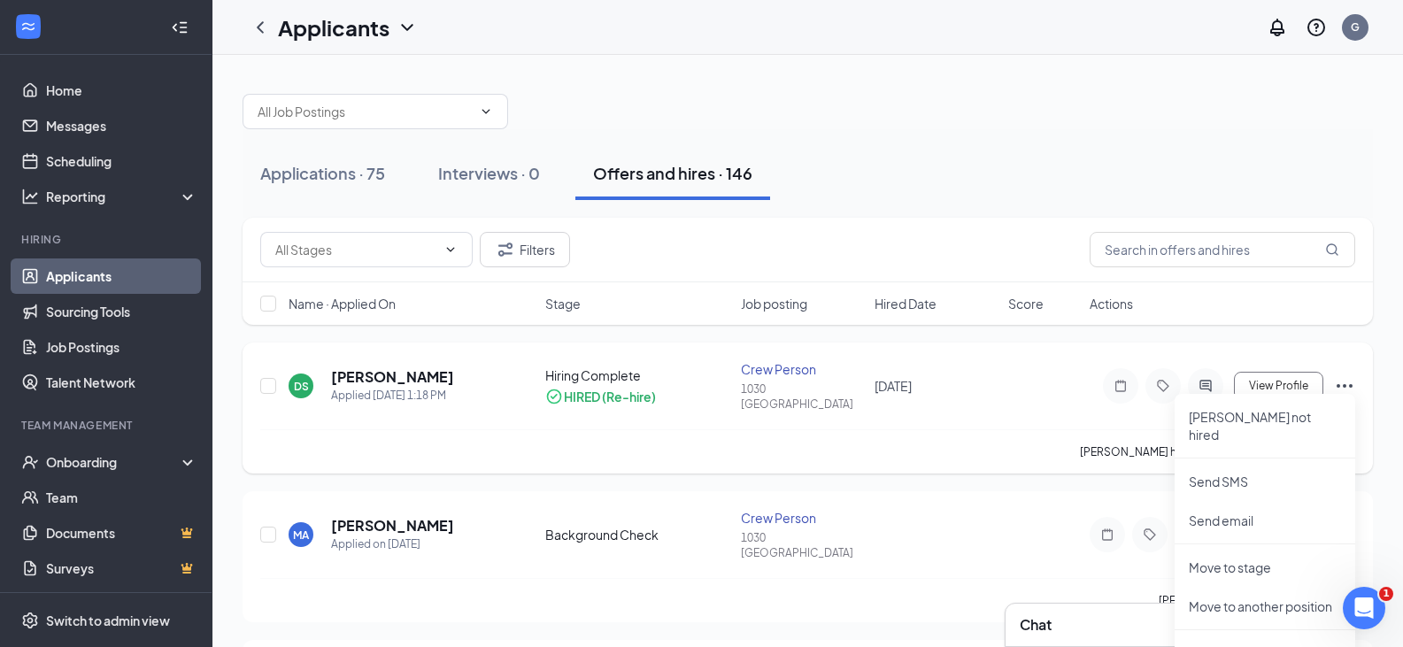
click at [1345, 377] on icon "Ellipses" at bounding box center [1344, 385] width 21 height 21
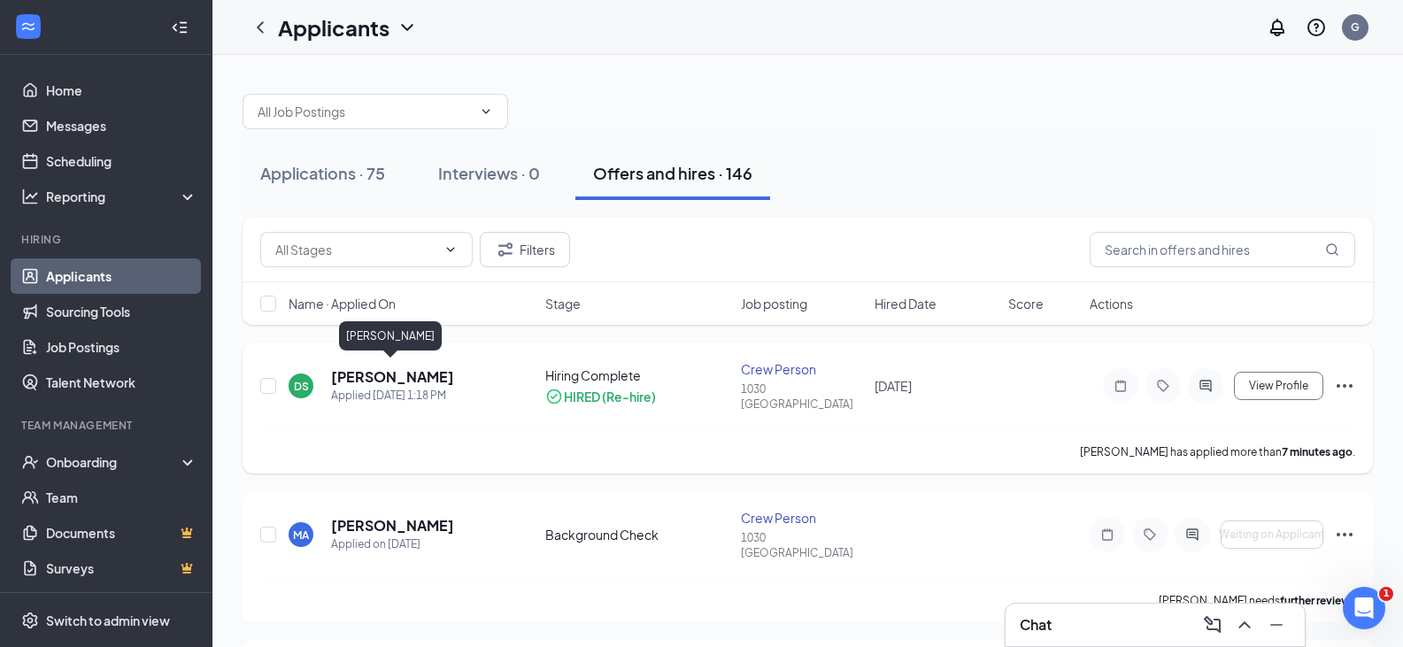
click at [353, 369] on h5 "Dashaun Steppe" at bounding box center [392, 376] width 123 height 19
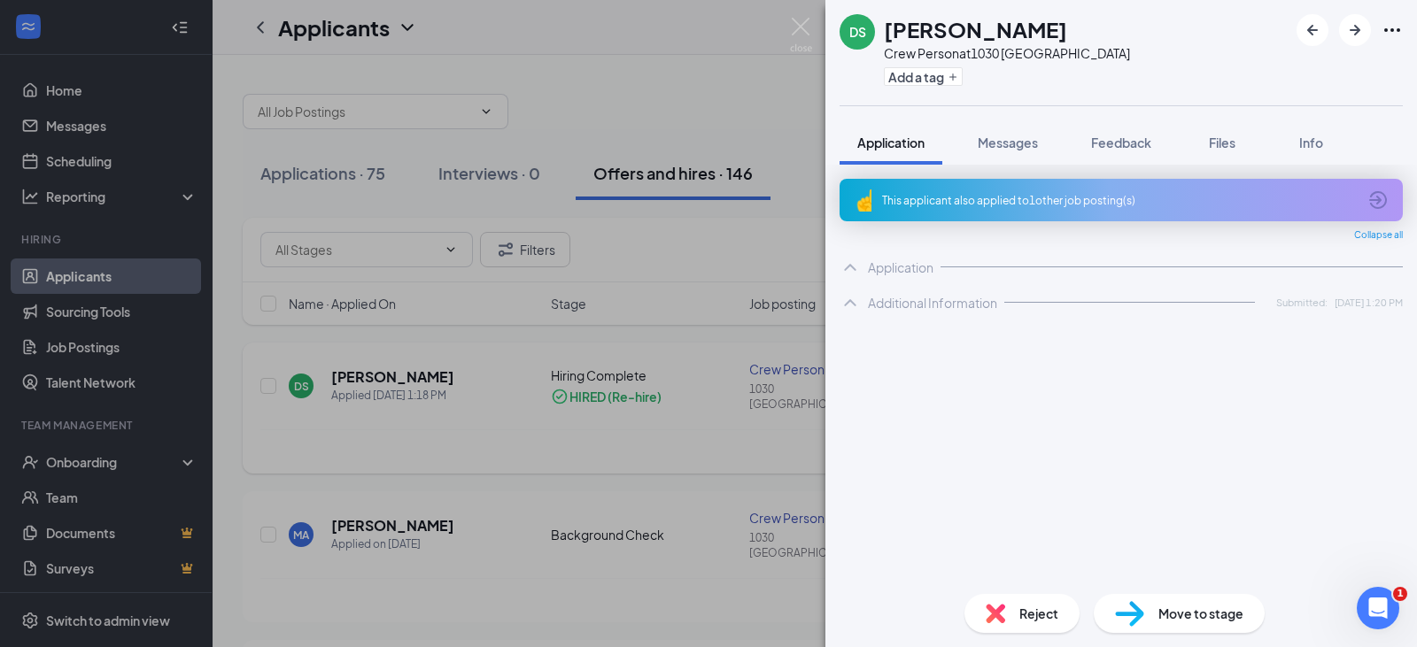
click at [353, 369] on div "DS Dashaun Steppe Crew Person at 1030 Newport Add a tag Application Messages Fe…" at bounding box center [708, 323] width 1417 height 647
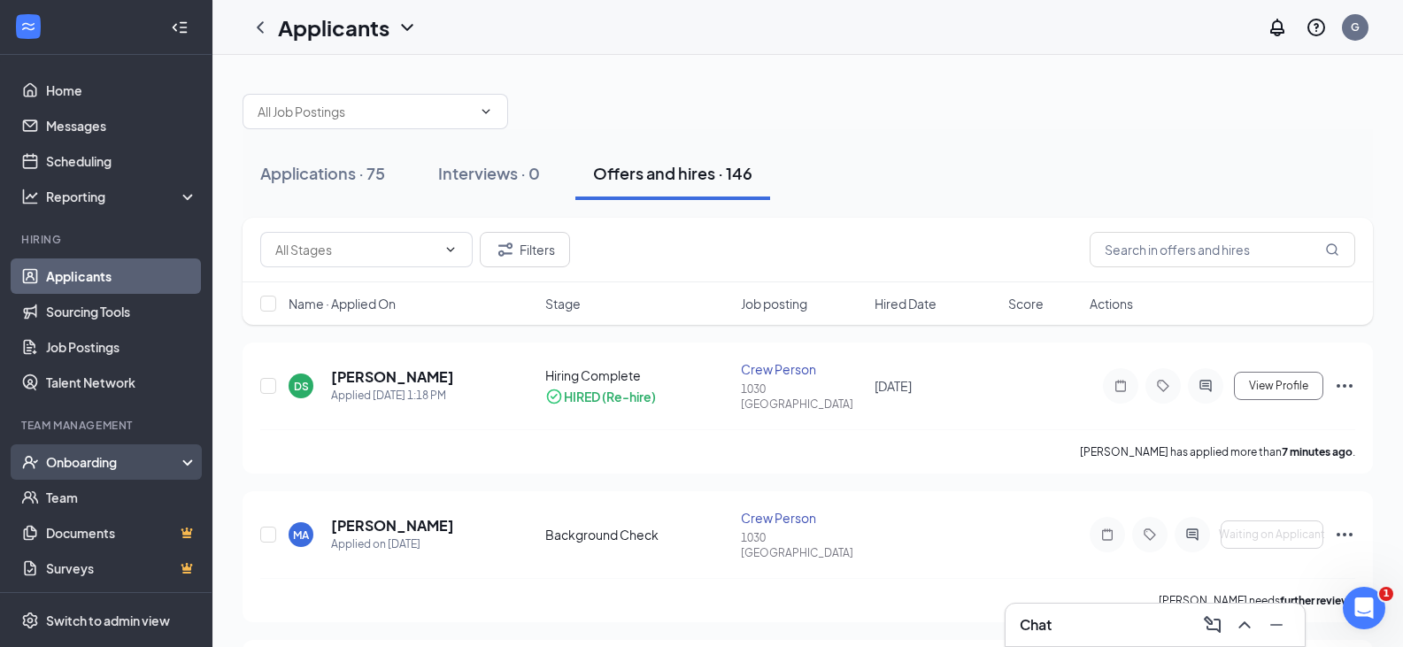
click at [88, 462] on div "Onboarding" at bounding box center [114, 462] width 136 height 18
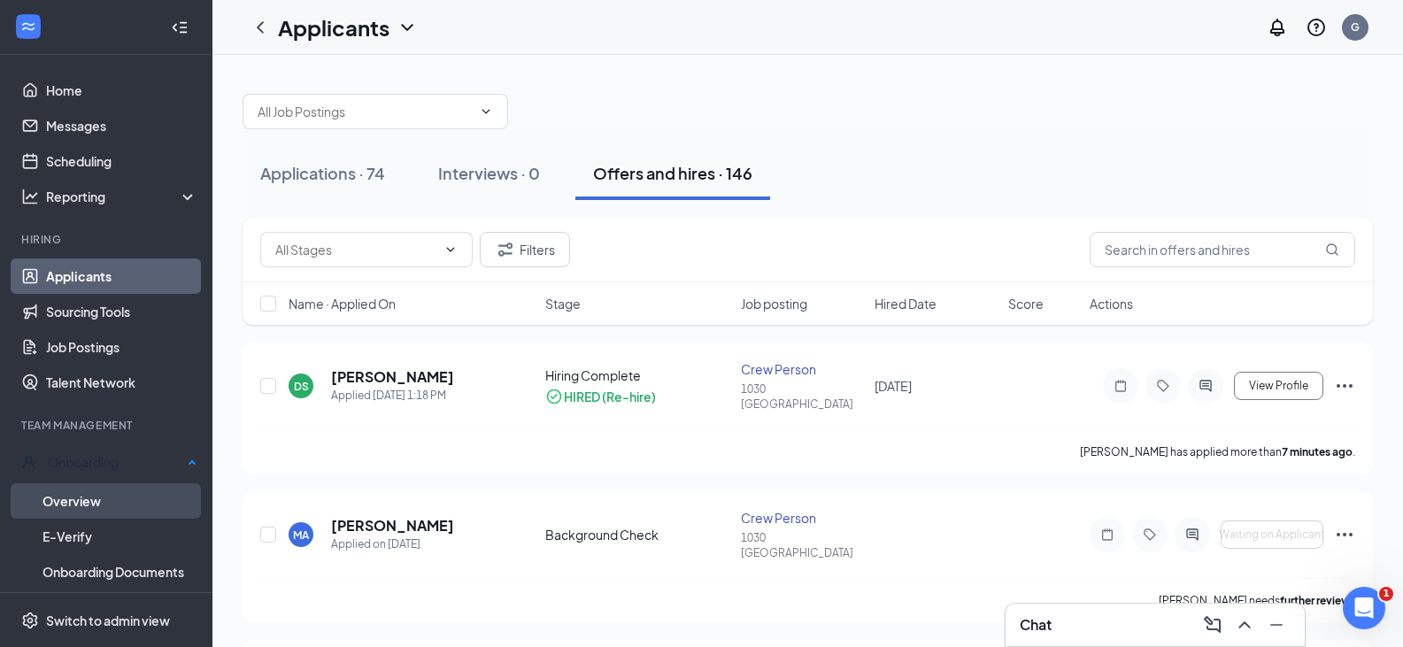
click at [93, 499] on link "Overview" at bounding box center [119, 500] width 155 height 35
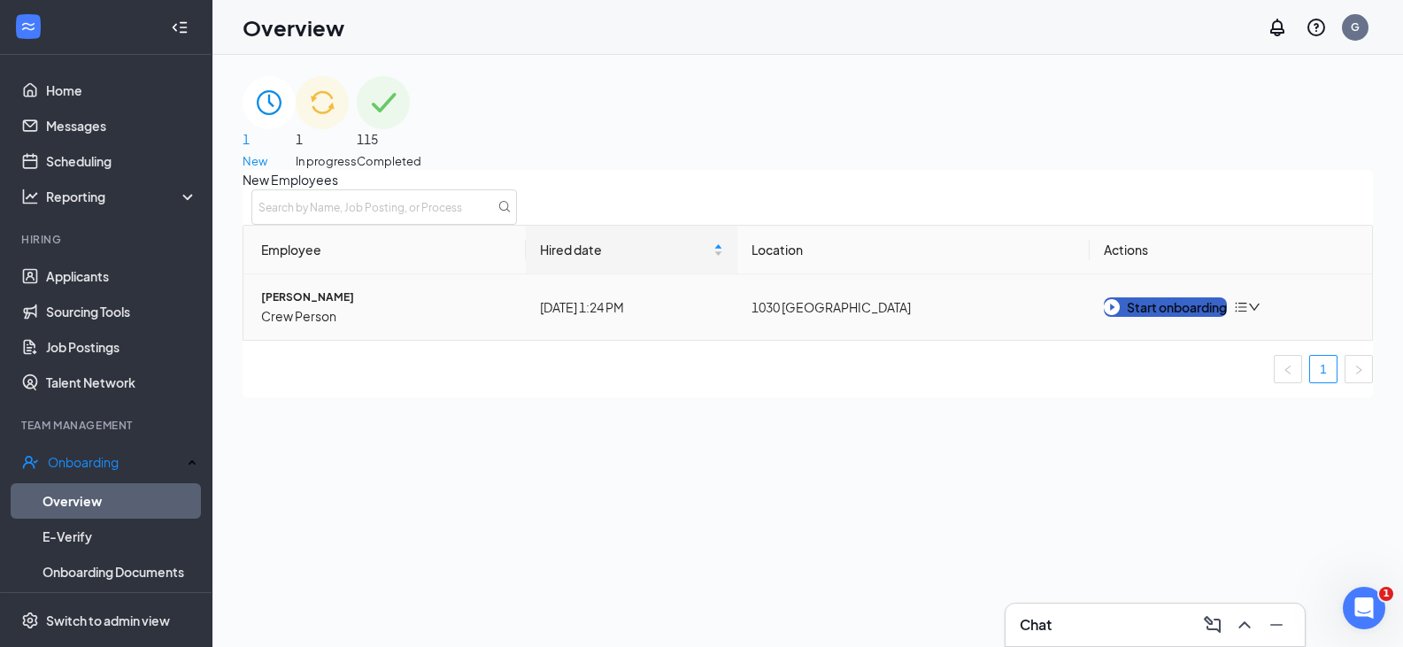
click at [1190, 317] on button "Start onboarding" at bounding box center [1165, 306] width 123 height 19
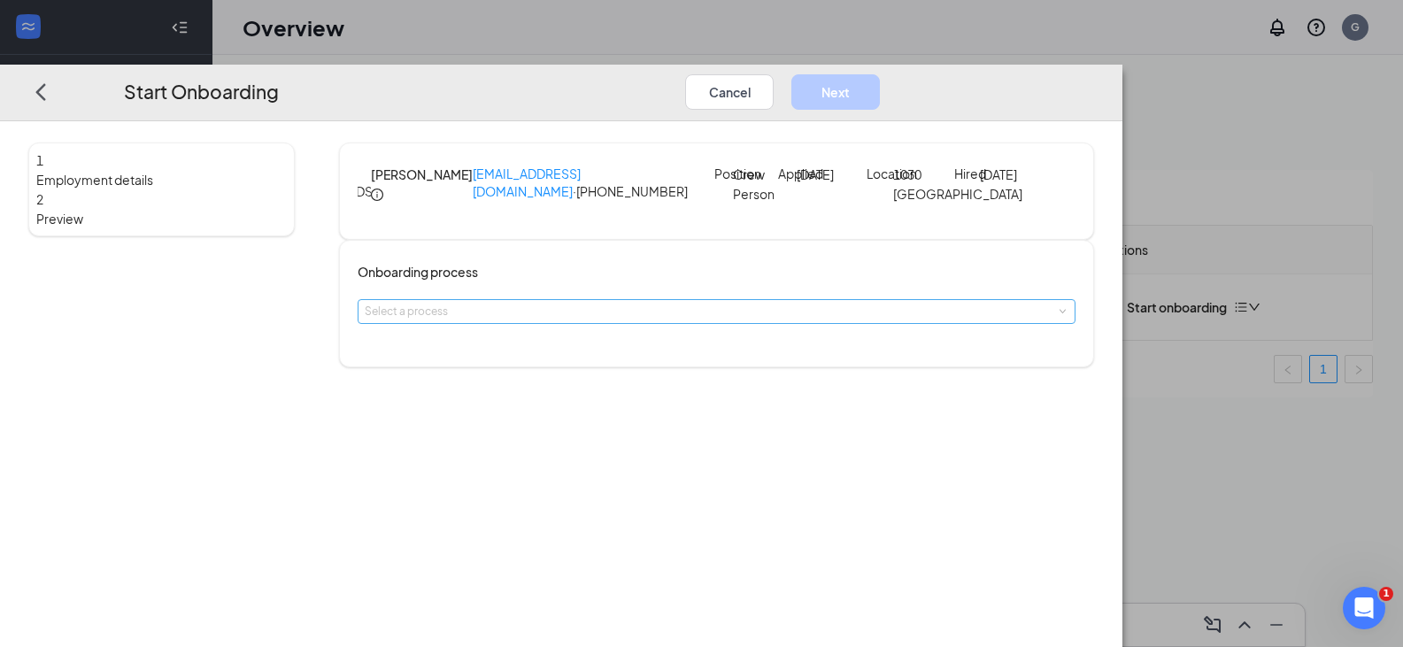
click at [593, 321] on div "Select a process" at bounding box center [713, 312] width 696 height 18
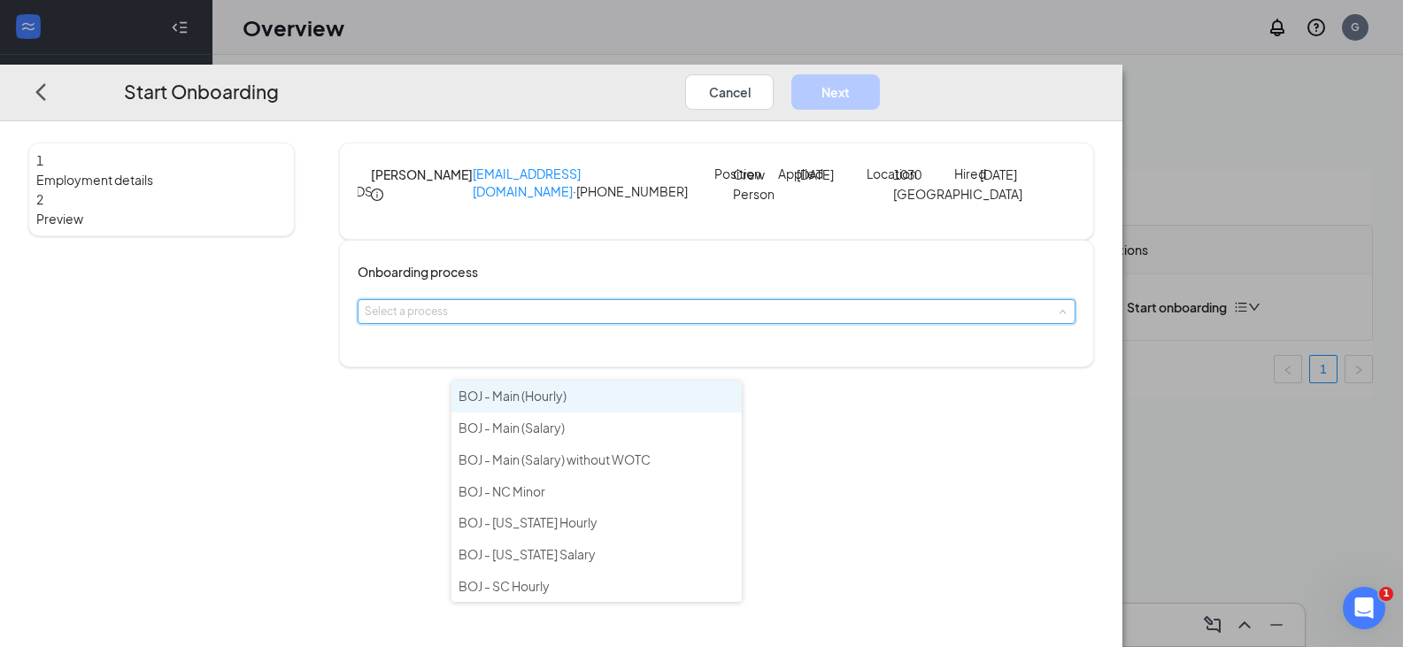
click at [577, 400] on li "BOJ - Main (Hourly)" at bounding box center [597, 397] width 290 height 32
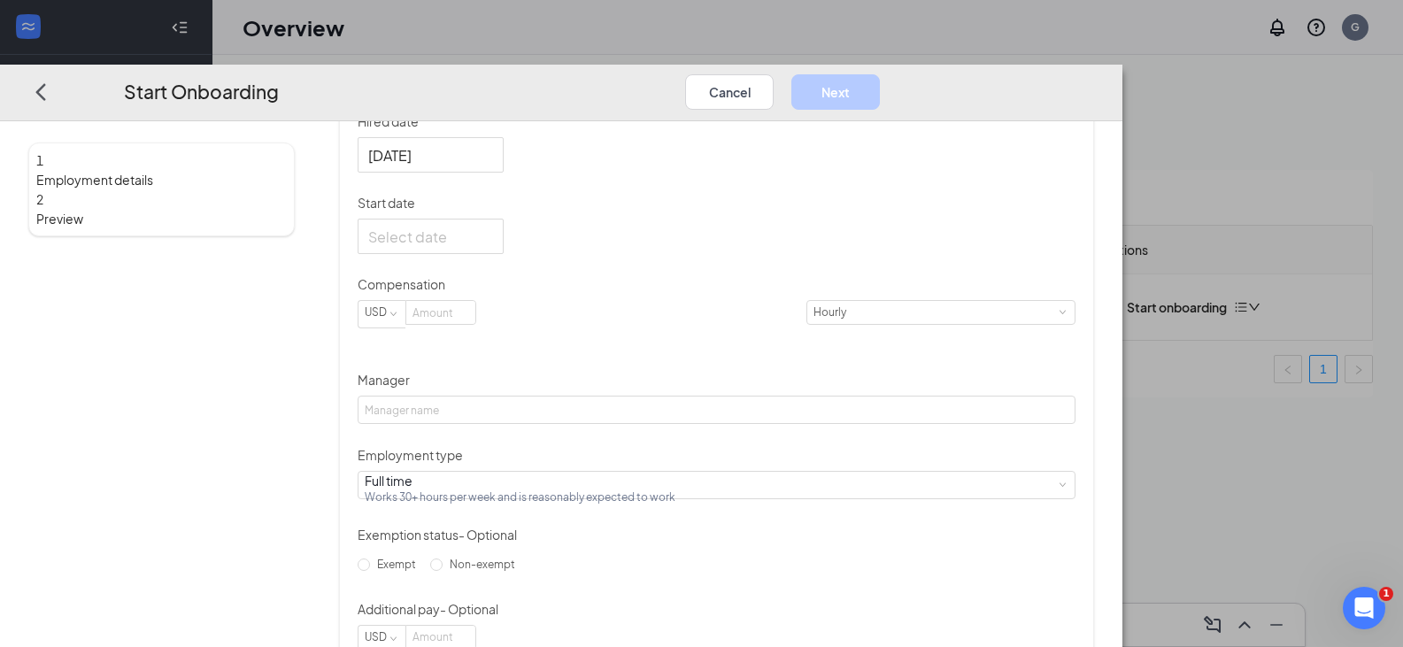
scroll to position [354, 0]
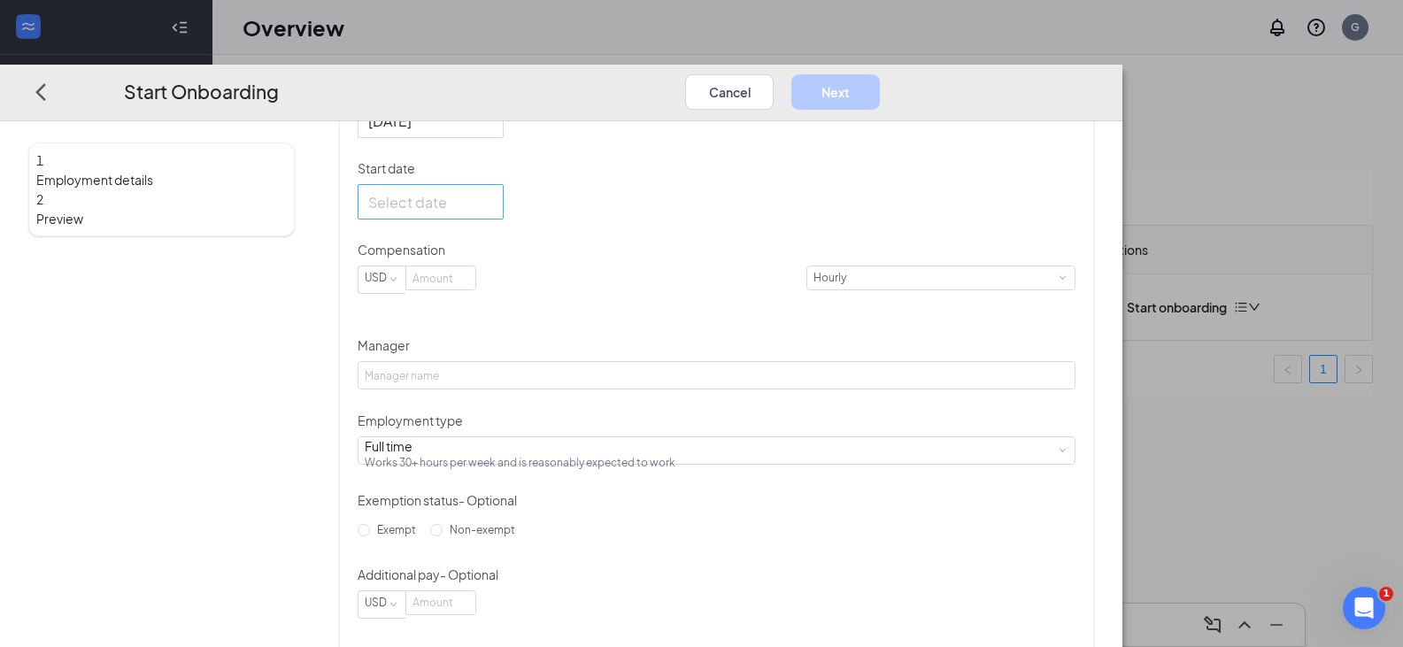
drag, startPoint x: 578, startPoint y: 276, endPoint x: 589, endPoint y: 288, distance: 15.7
click at [493, 213] on div at bounding box center [430, 202] width 125 height 22
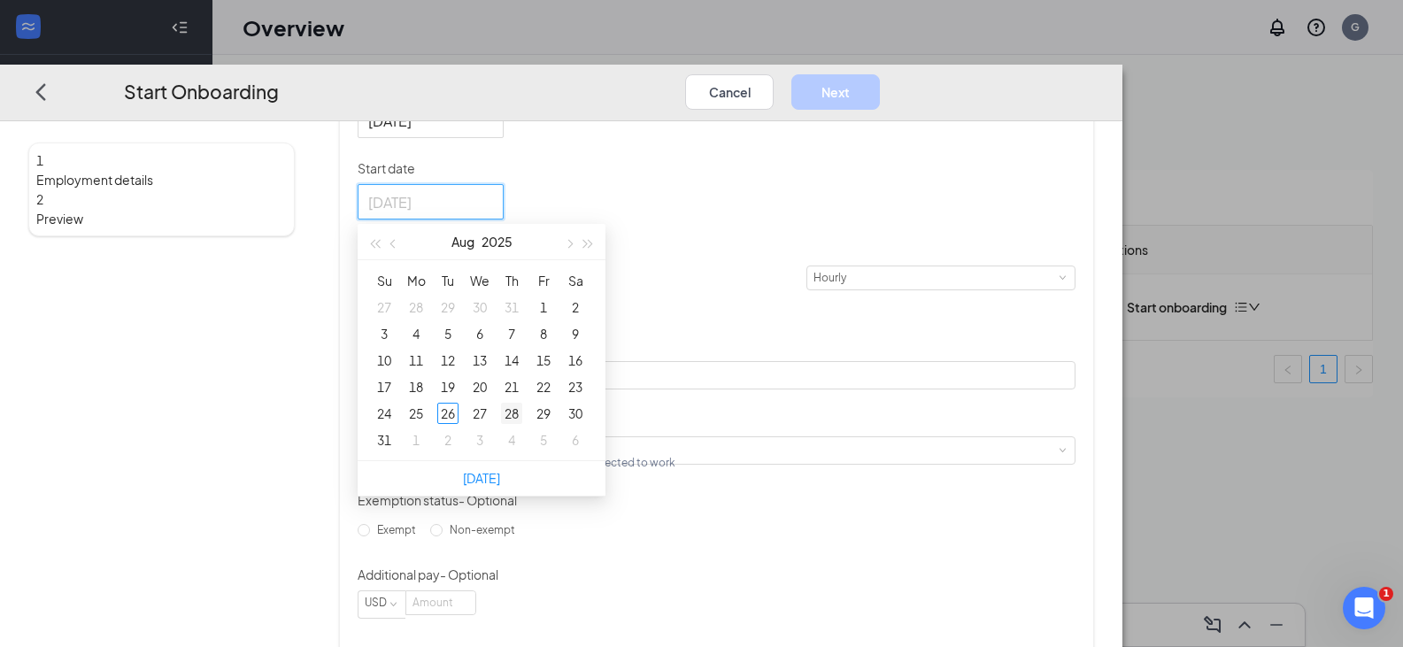
type input "Aug 28, 2025"
click at [522, 424] on div "28" at bounding box center [511, 413] width 21 height 21
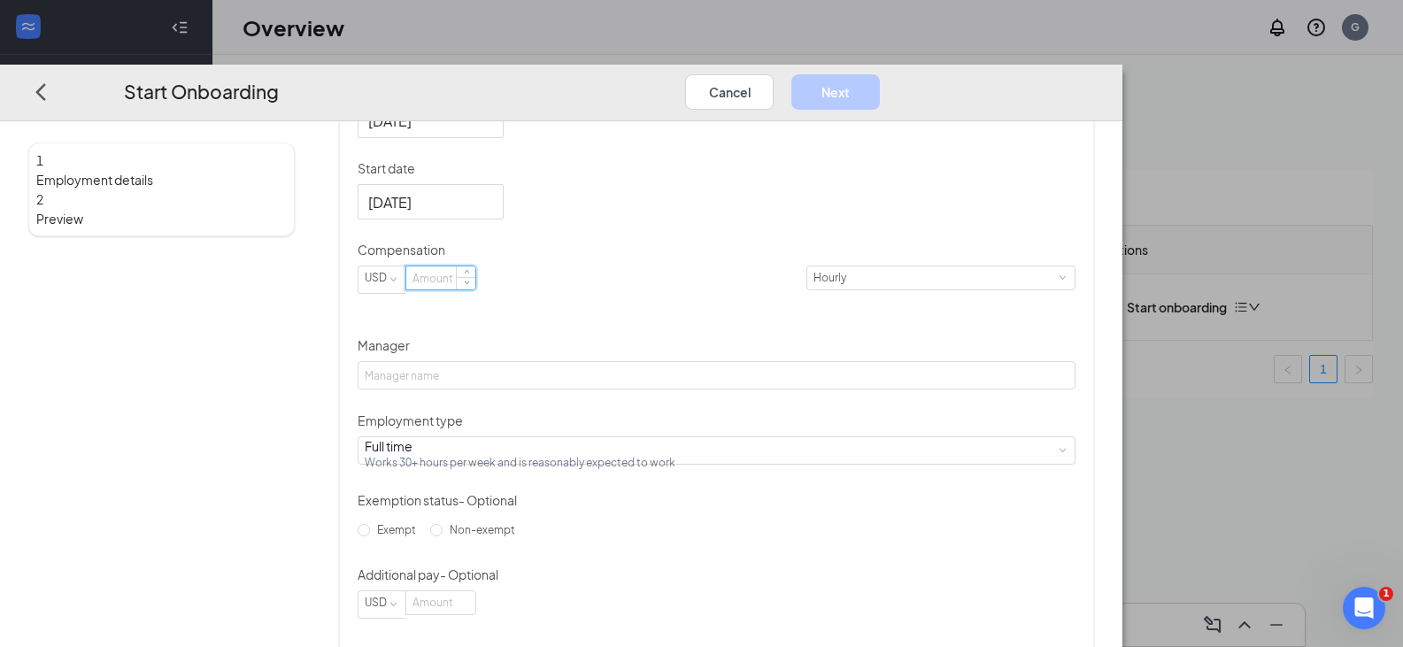
click at [475, 290] on input at bounding box center [440, 277] width 69 height 23
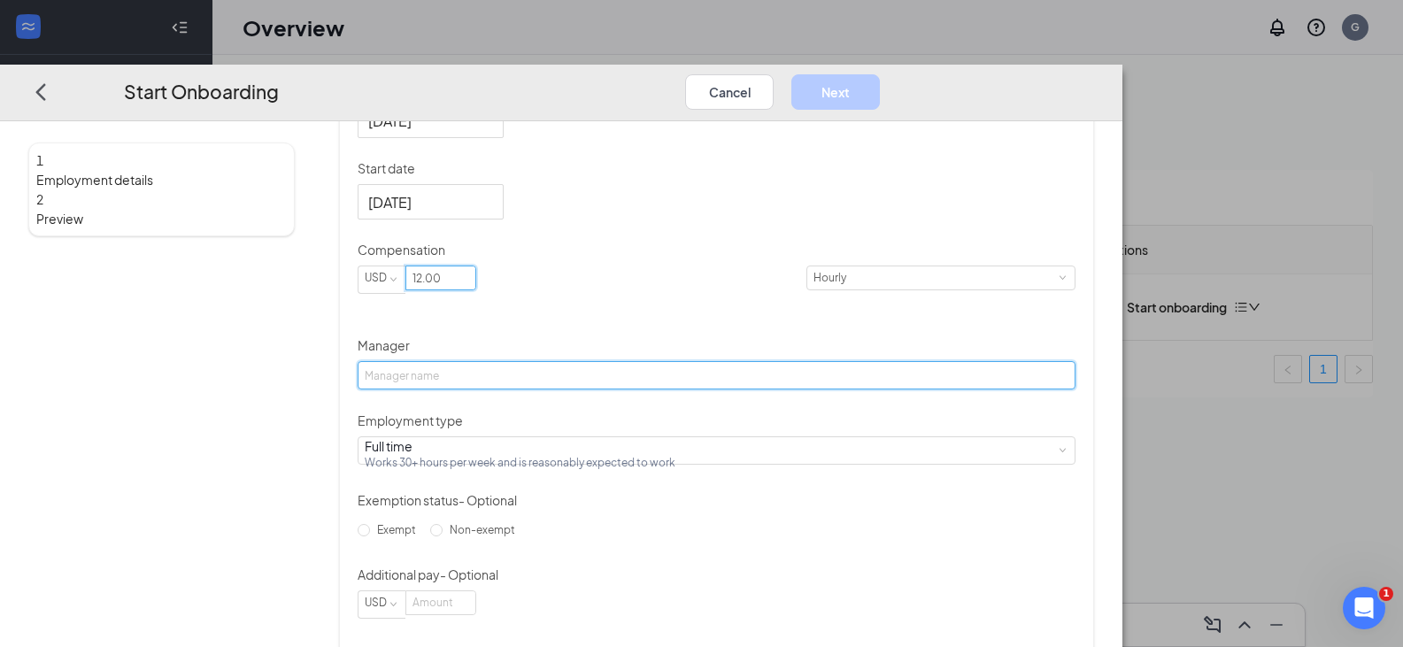
click at [544, 390] on input "Manager" at bounding box center [717, 375] width 718 height 28
type input "12"
type input "[PERSON_NAME]"
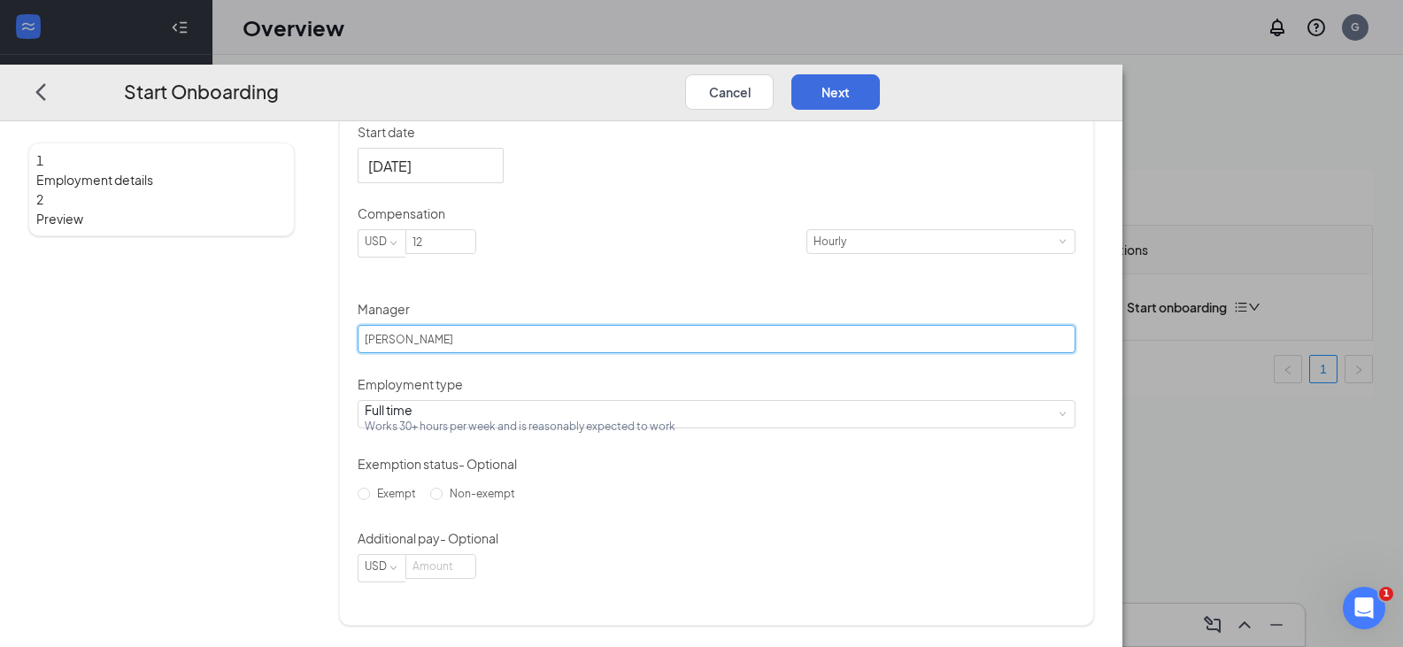
scroll to position [475, 0]
click at [475, 230] on input "12" at bounding box center [440, 241] width 69 height 23
click at [522, 508] on label "Non-exempt" at bounding box center [476, 494] width 92 height 28
click at [443, 500] on input "Non-exempt" at bounding box center [436, 494] width 12 height 12
radio input "true"
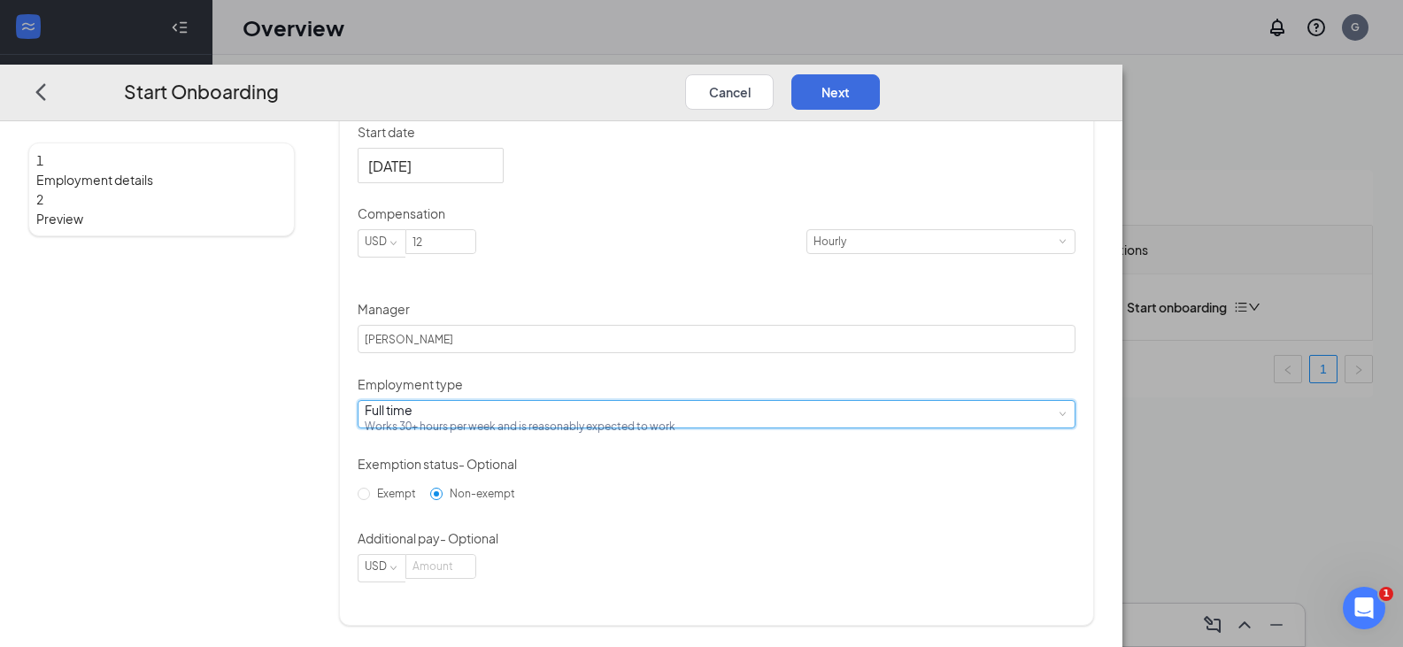
click at [561, 403] on div "Full time Works 30+ hours per week and is reasonably expected to work" at bounding box center [717, 414] width 704 height 27
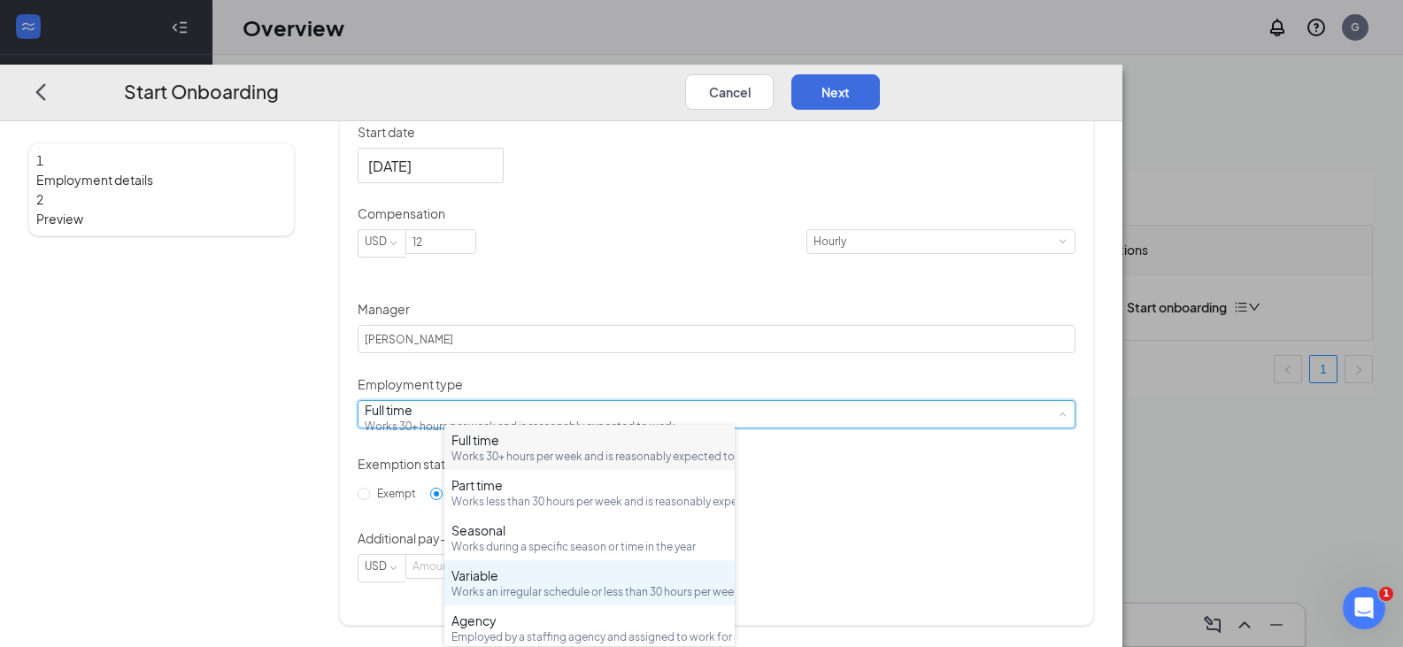
click at [499, 584] on div "Variable" at bounding box center [590, 576] width 276 height 18
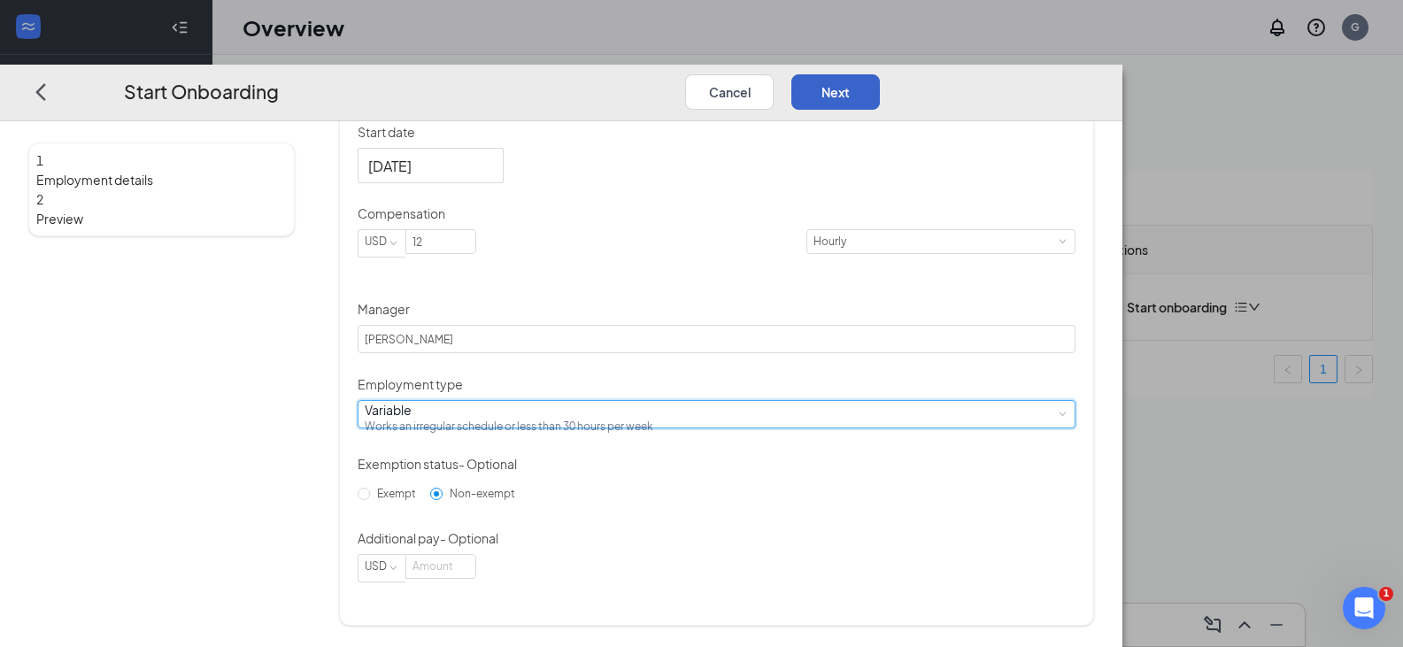
click at [880, 74] on button "Next" at bounding box center [836, 91] width 89 height 35
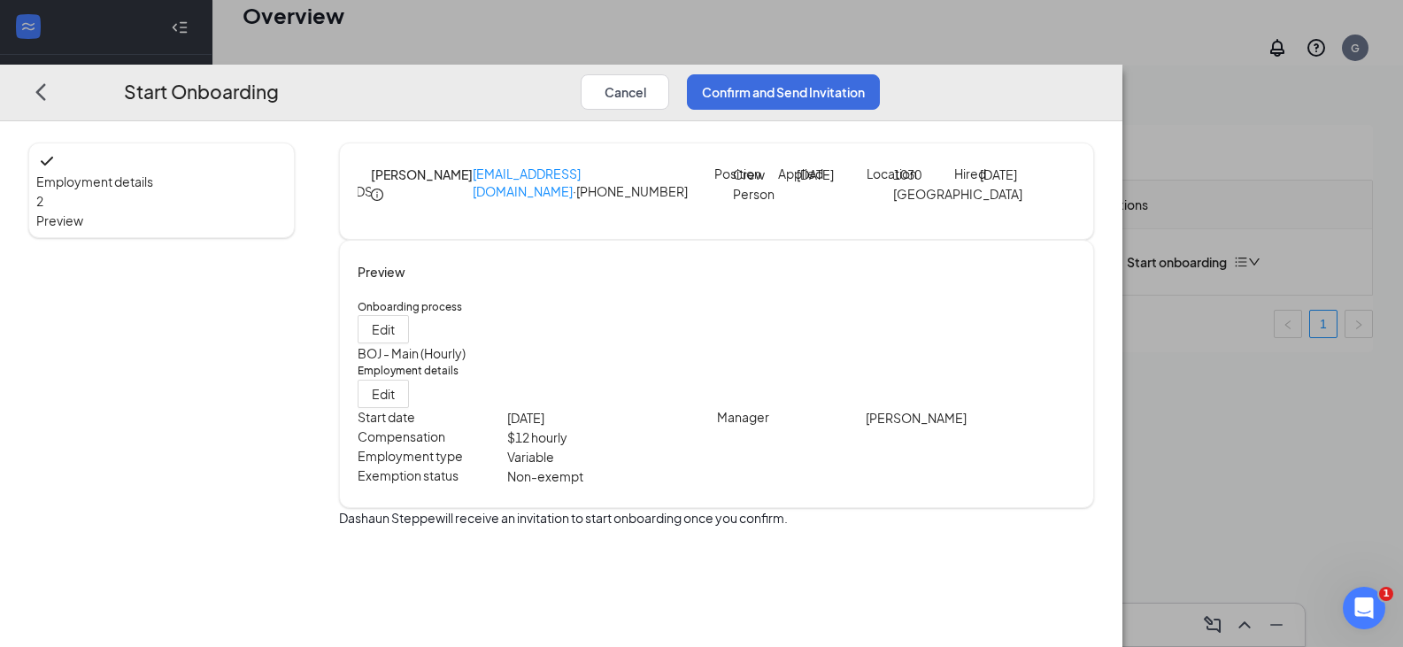
scroll to position [80, 0]
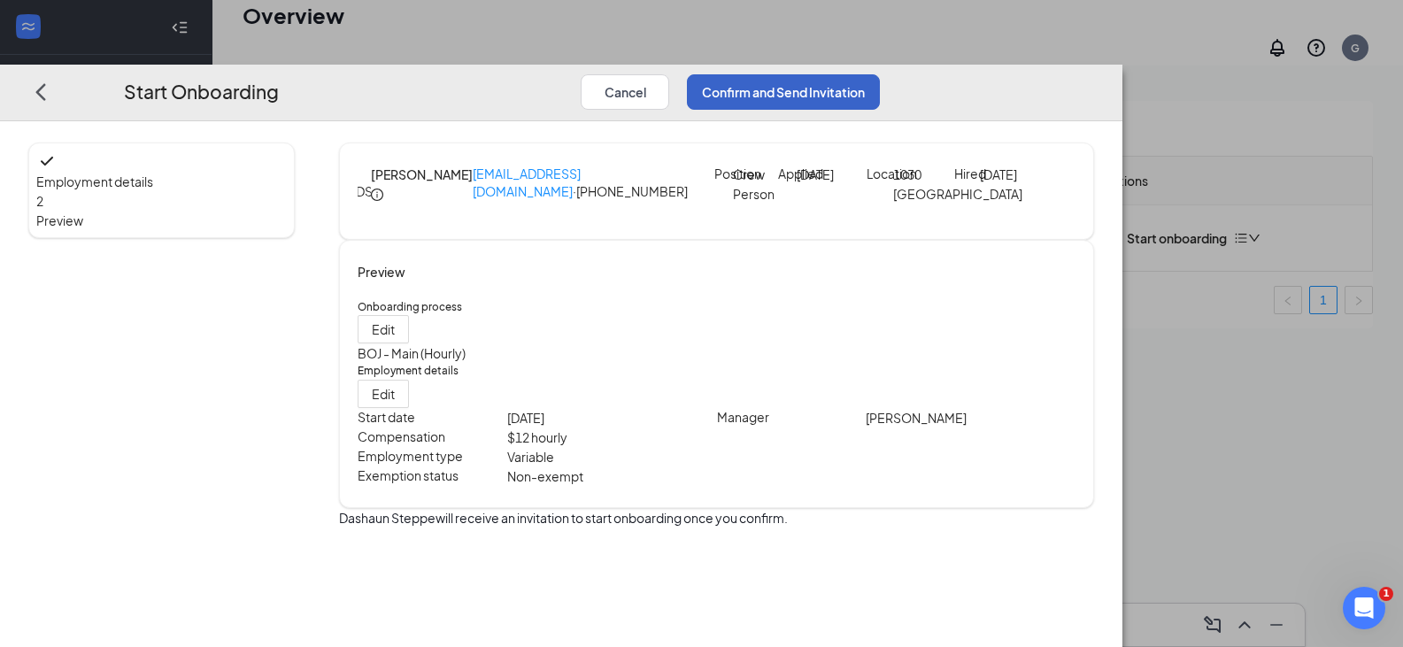
click at [880, 74] on button "Confirm and Send Invitation" at bounding box center [783, 91] width 193 height 35
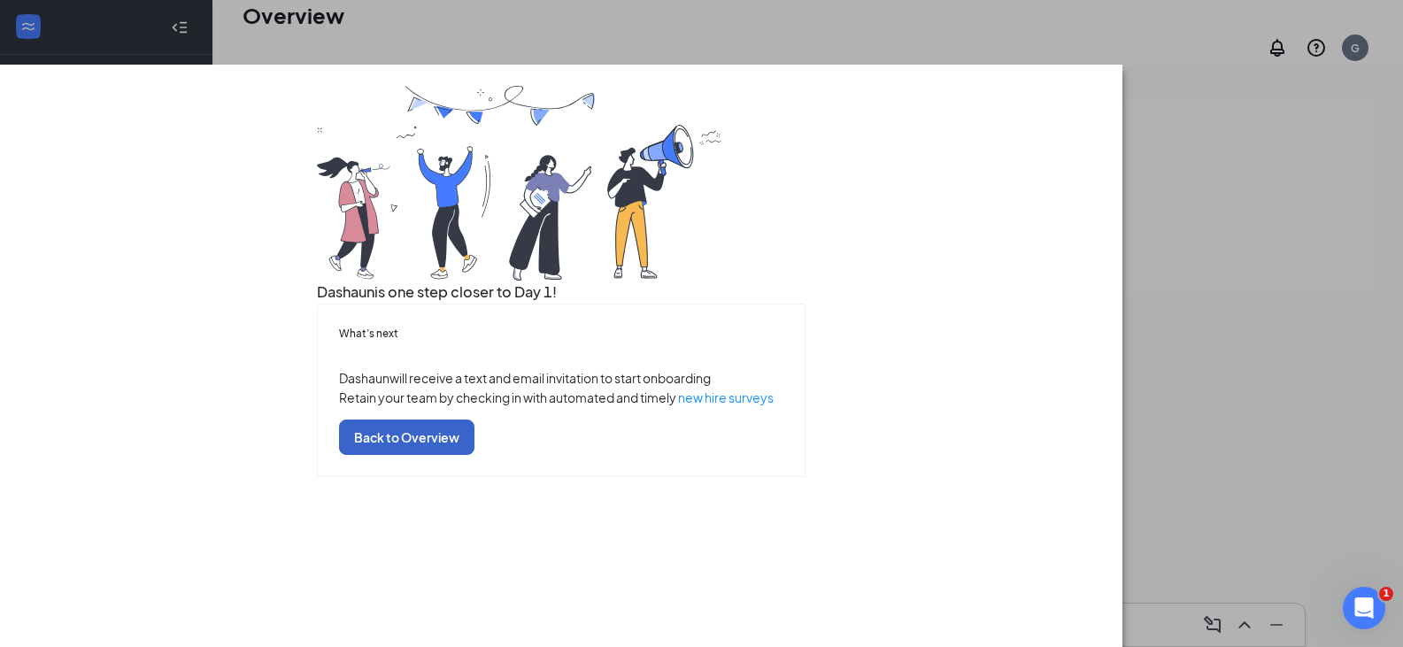
drag, startPoint x: 663, startPoint y: 641, endPoint x: 672, endPoint y: 632, distance: 12.5
click at [475, 455] on button "Back to Overview" at bounding box center [406, 437] width 135 height 35
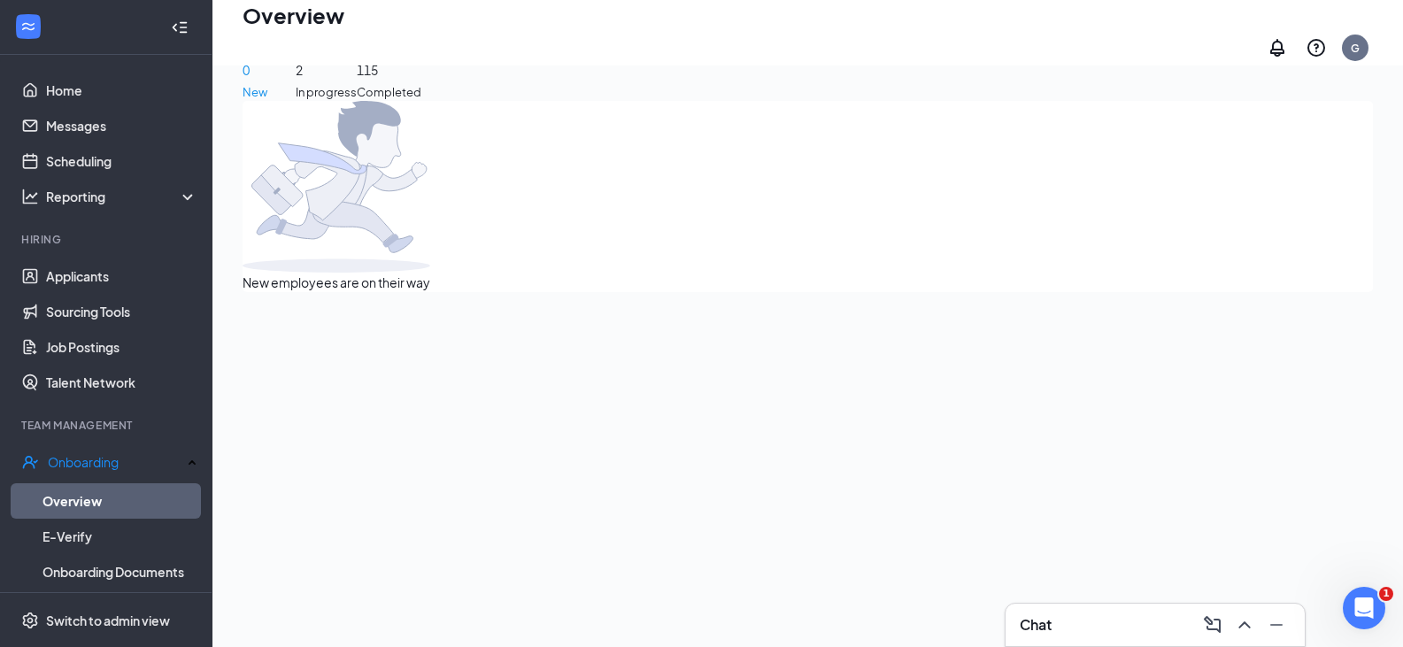
scroll to position [0, 0]
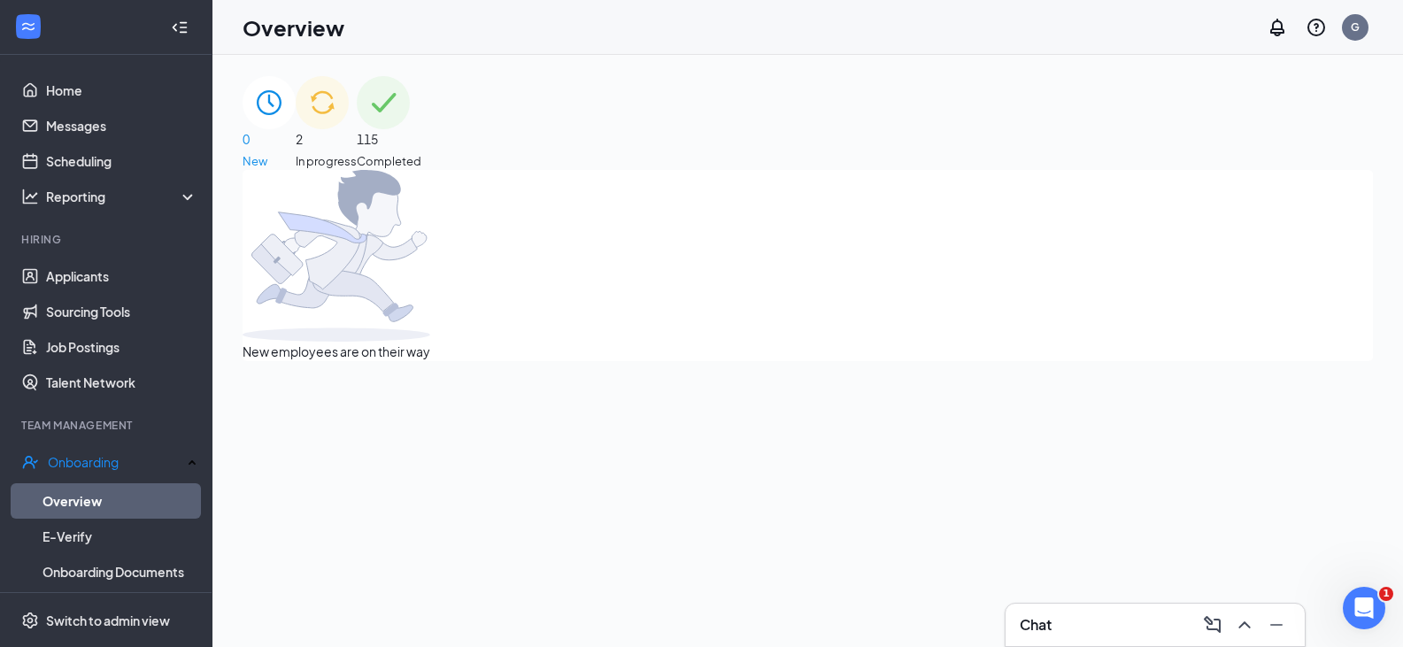
click at [357, 141] on div "2 In progress" at bounding box center [326, 123] width 61 height 94
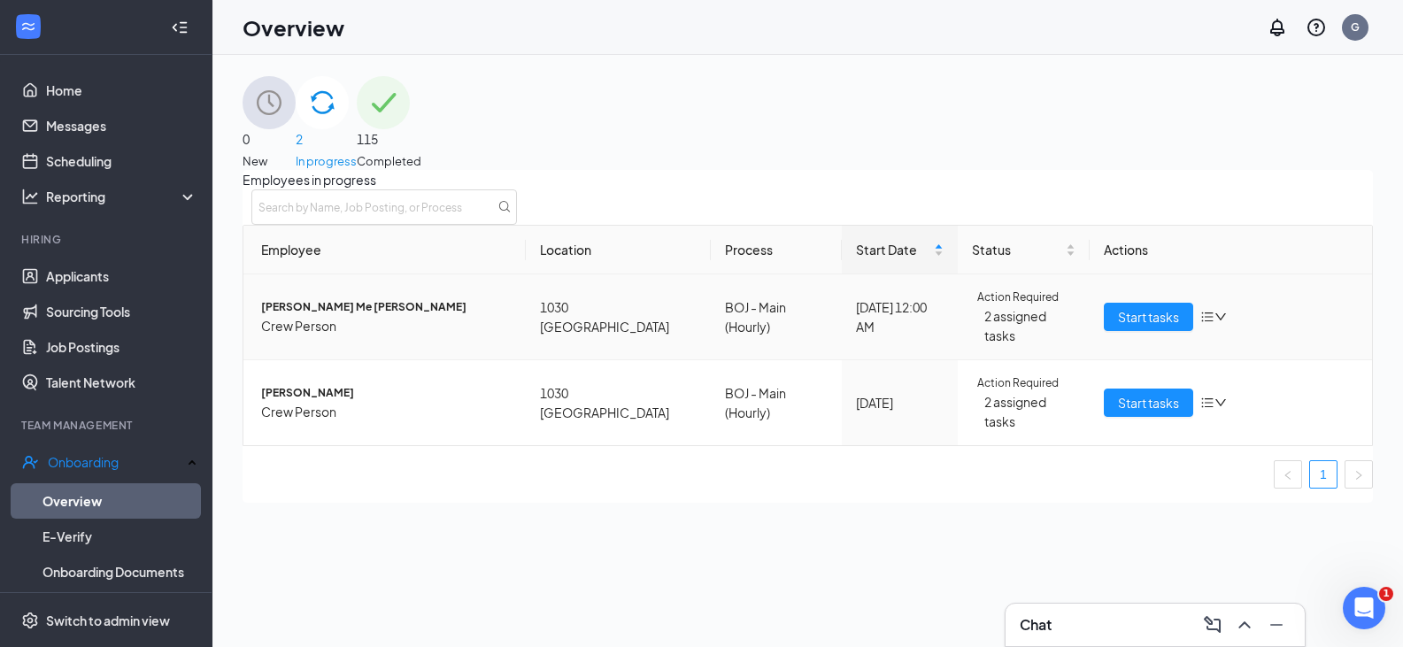
click at [332, 316] on span "Jennifer Me Teague" at bounding box center [386, 307] width 251 height 18
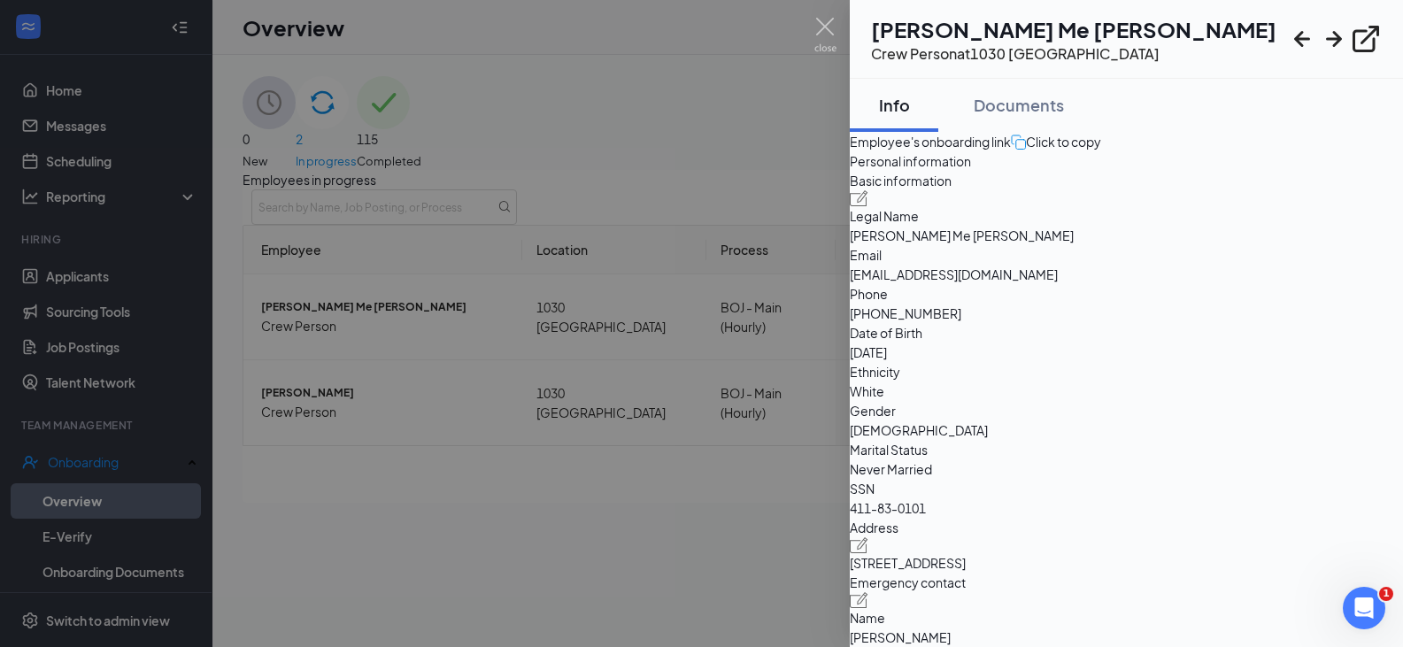
drag, startPoint x: 546, startPoint y: 545, endPoint x: 587, endPoint y: 533, distance: 42.3
click at [546, 545] on div at bounding box center [701, 323] width 1403 height 647
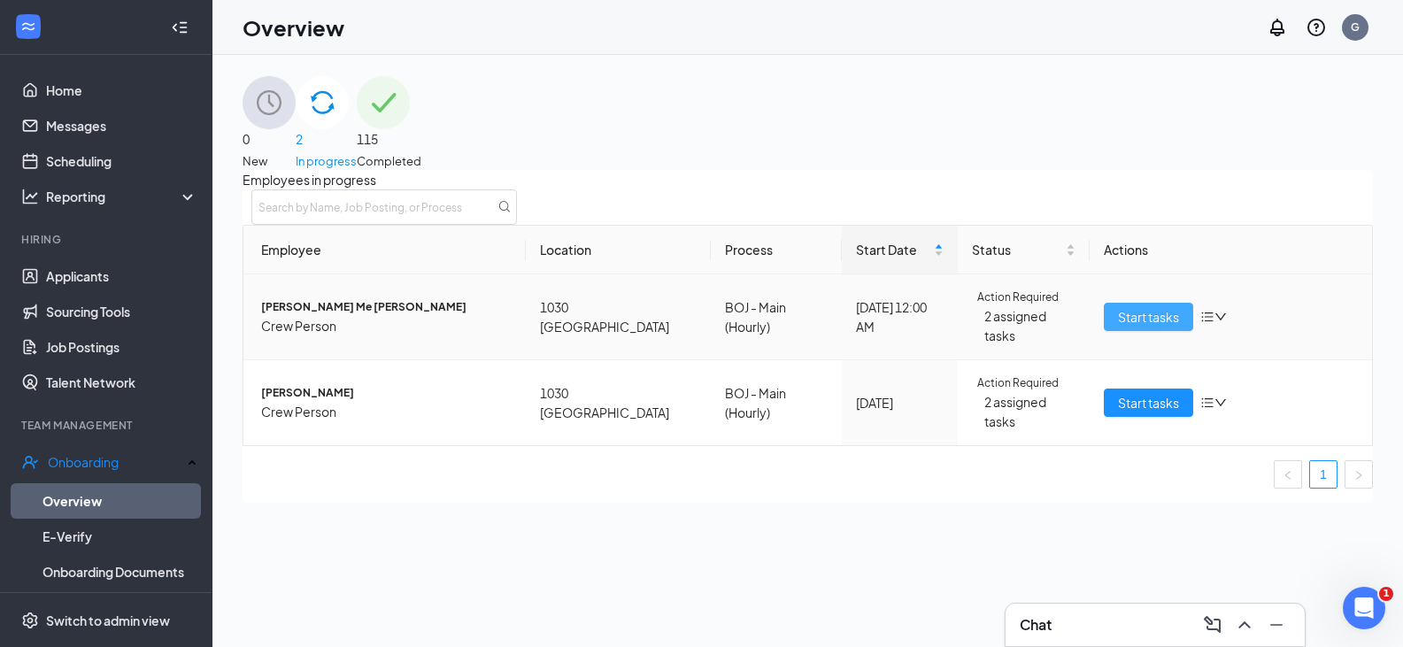
click at [1155, 327] on span "Start tasks" at bounding box center [1148, 316] width 61 height 19
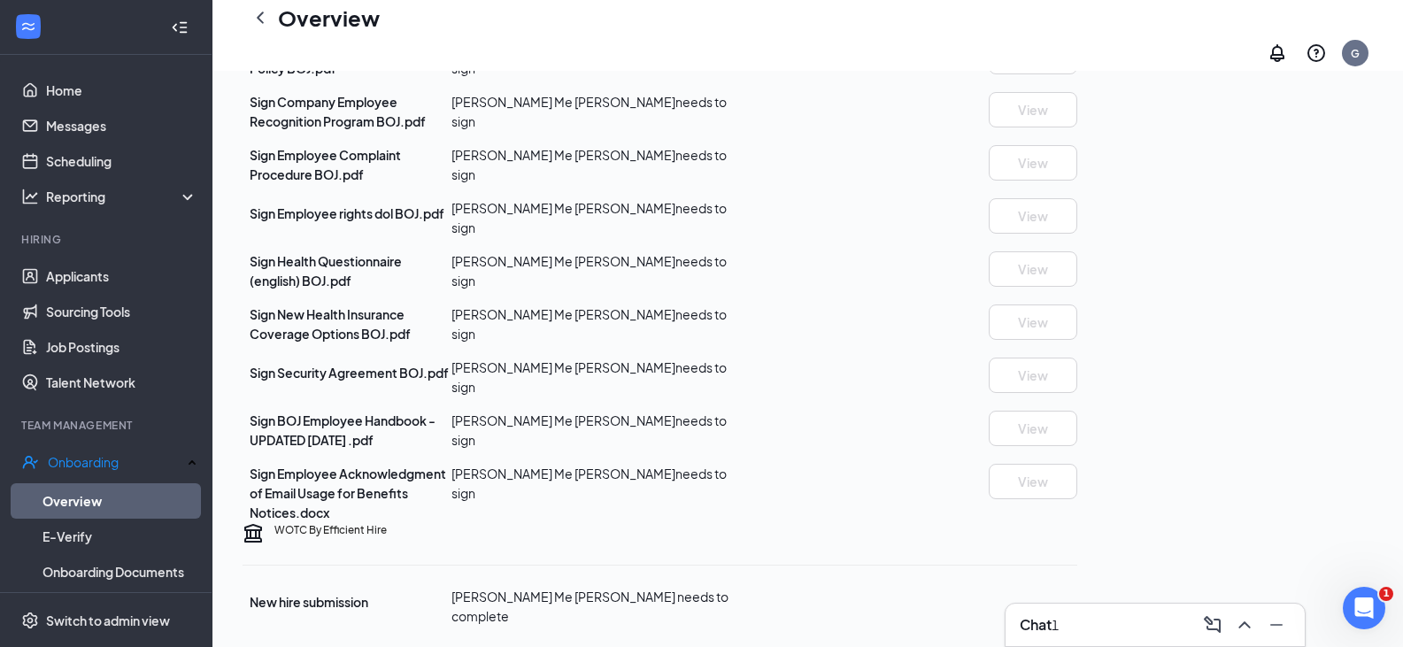
scroll to position [885, 0]
click at [1099, 634] on div "Chat 1" at bounding box center [1155, 625] width 271 height 28
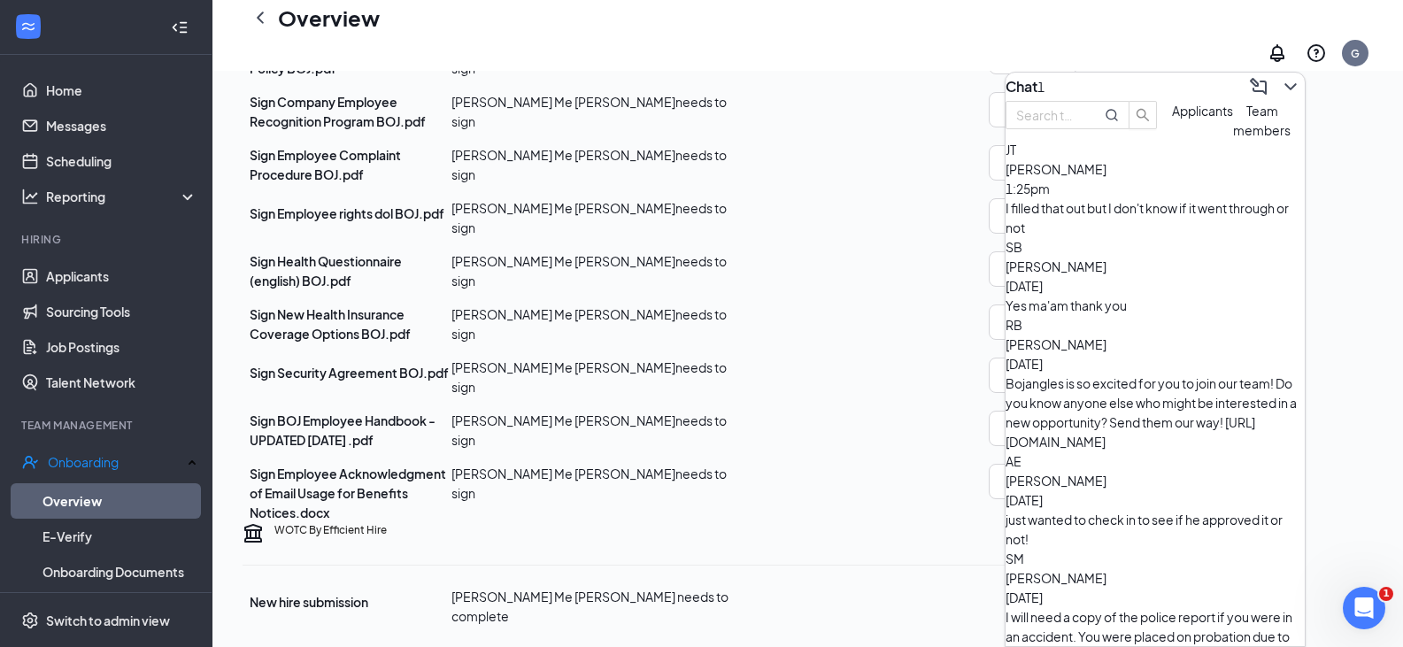
click at [1186, 237] on div "JT Jennifer Teague 1:25pm I filled that out but I don't know if it went through…" at bounding box center [1155, 188] width 299 height 97
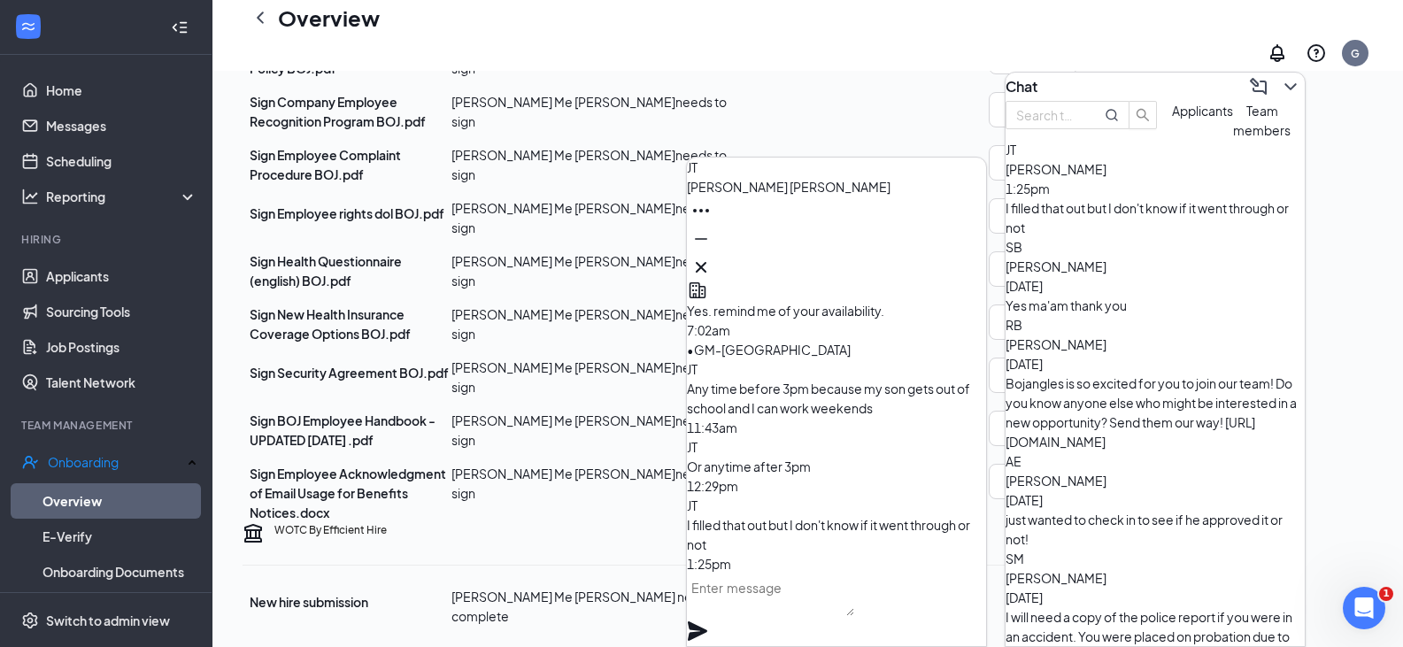
click at [854, 604] on textarea at bounding box center [770, 595] width 167 height 42
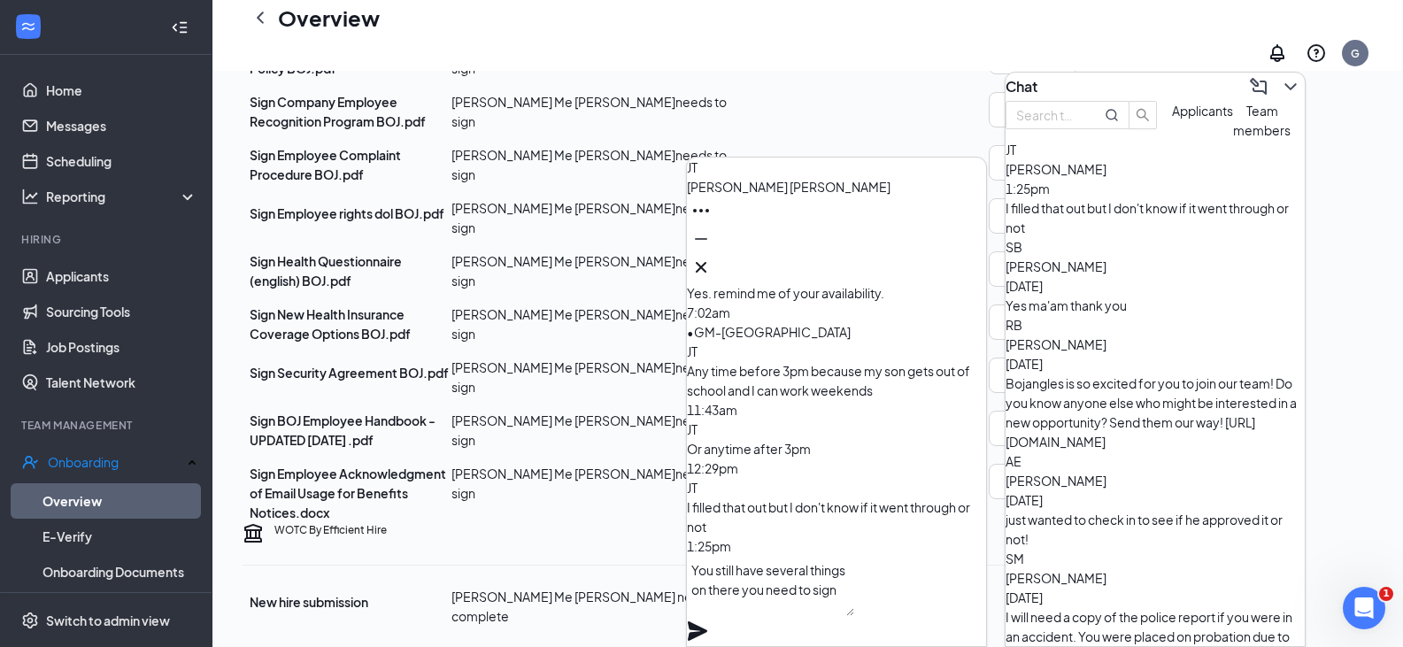
type textarea "You still have several things on there you need to sign"
click at [708, 621] on icon "Plane" at bounding box center [697, 631] width 21 height 21
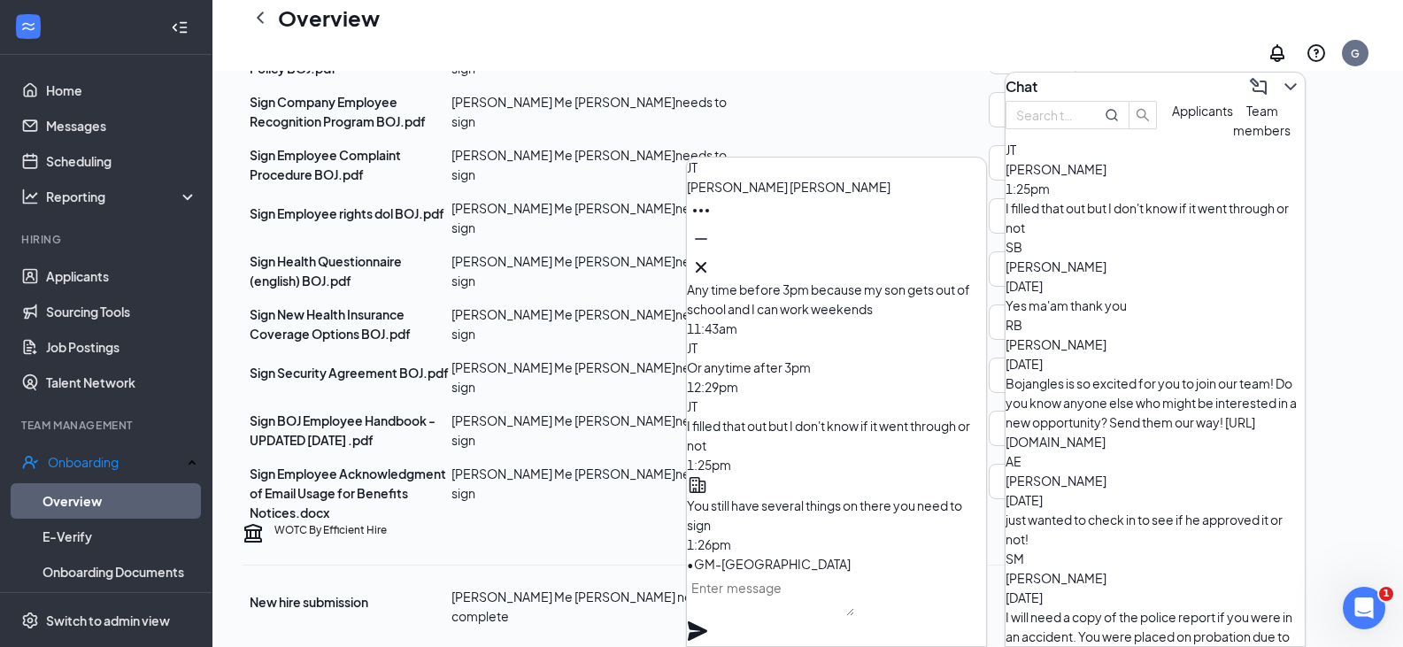
scroll to position [0, 0]
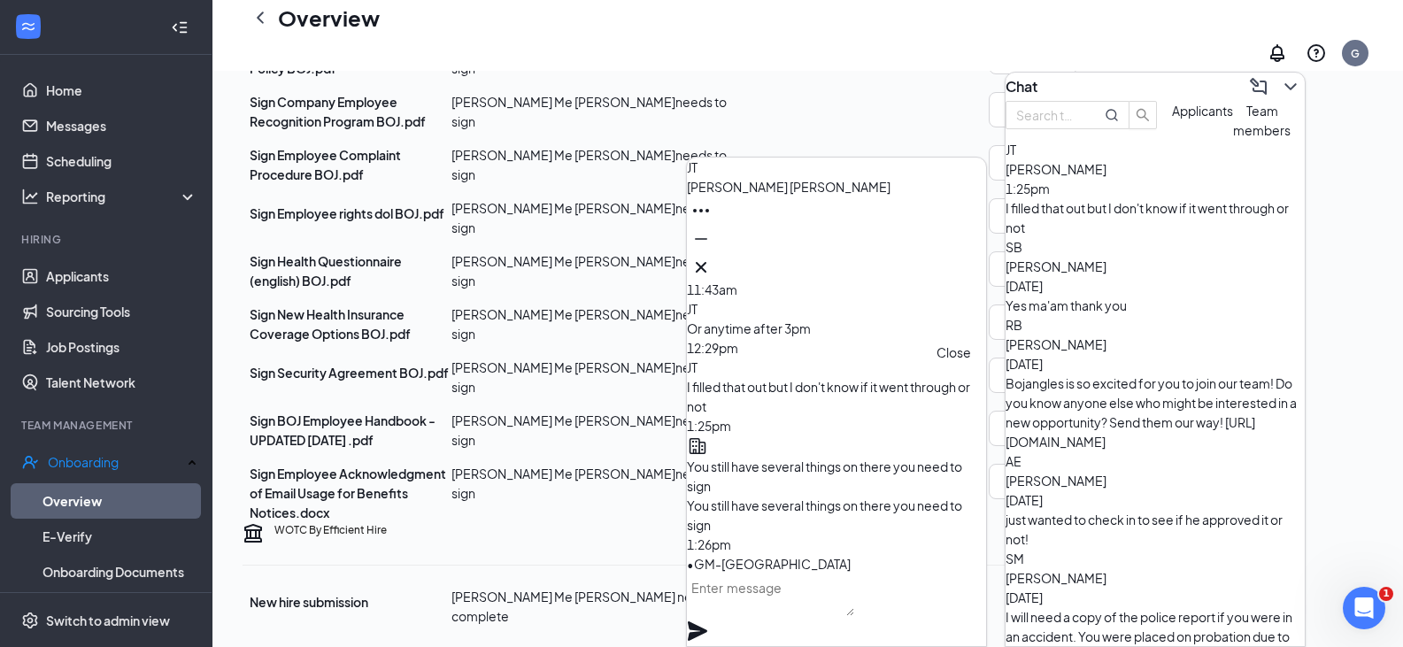
click at [707, 262] on icon "Cross" at bounding box center [701, 267] width 11 height 11
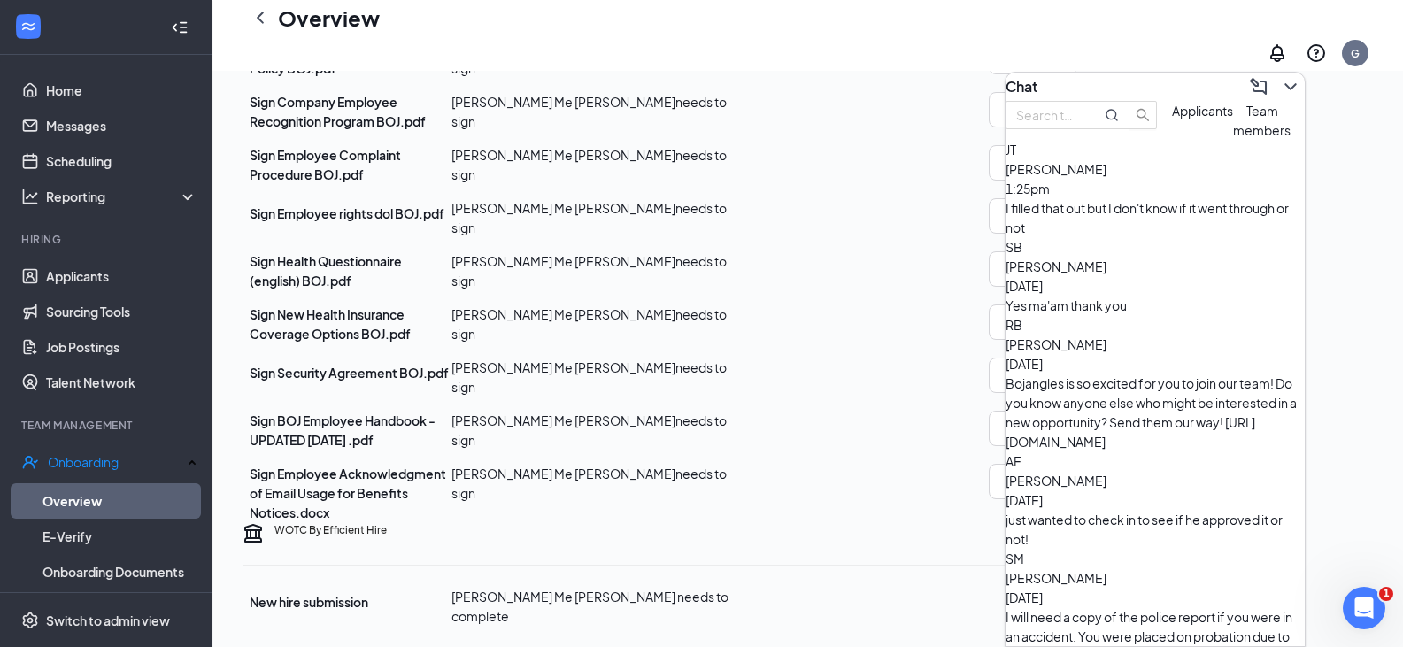
click at [978, 237] on div "Sign Employee rights dol BOJ.pdf Jennifer Me Teague needs to sign View" at bounding box center [660, 217] width 835 height 39
